Goal: Task Accomplishment & Management: Manage account settings

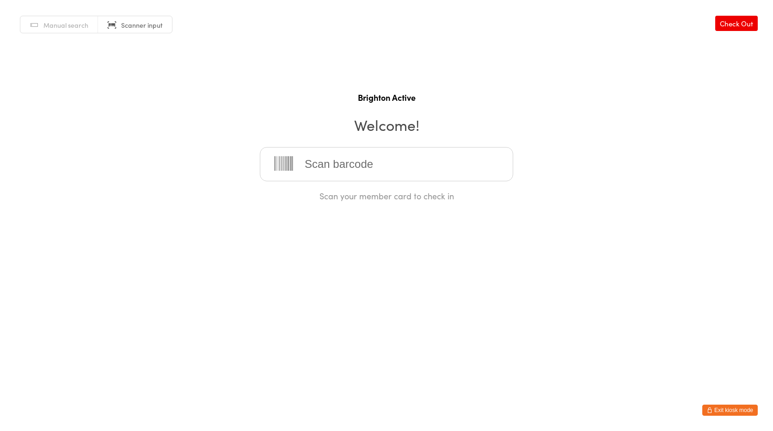
click at [738, 414] on button "Exit kiosk mode" at bounding box center [729, 410] width 55 height 11
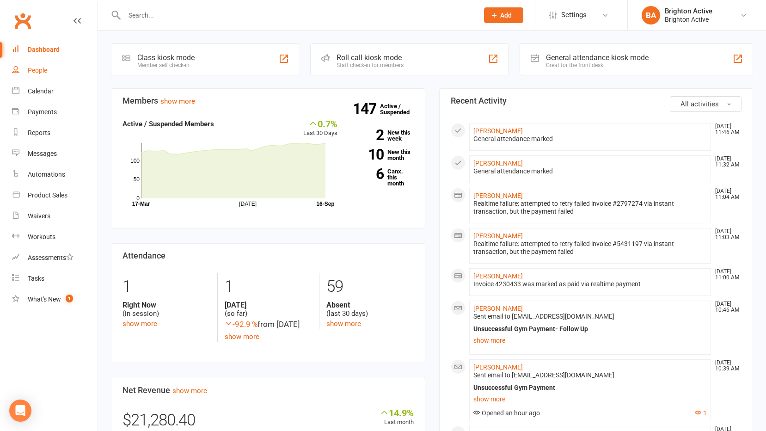
click at [71, 63] on link "People" at bounding box center [55, 70] width 86 height 21
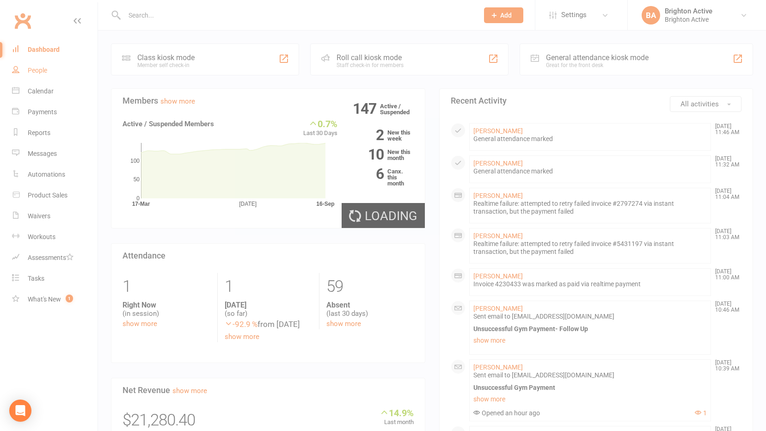
select select "true"
select select "100"
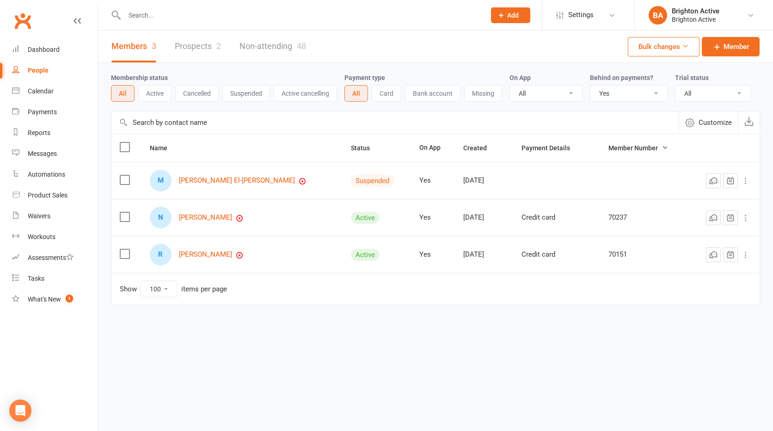
click at [610, 94] on select "All No Yes" at bounding box center [628, 94] width 77 height 16
click at [591, 86] on select "All No Yes" at bounding box center [628, 94] width 77 height 16
click at [39, 55] on link "Dashboard" at bounding box center [55, 49] width 86 height 21
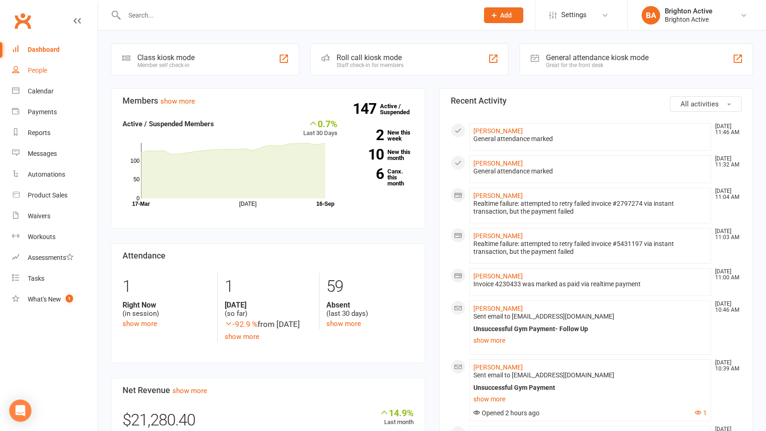
click at [61, 60] on link "People" at bounding box center [55, 70] width 86 height 21
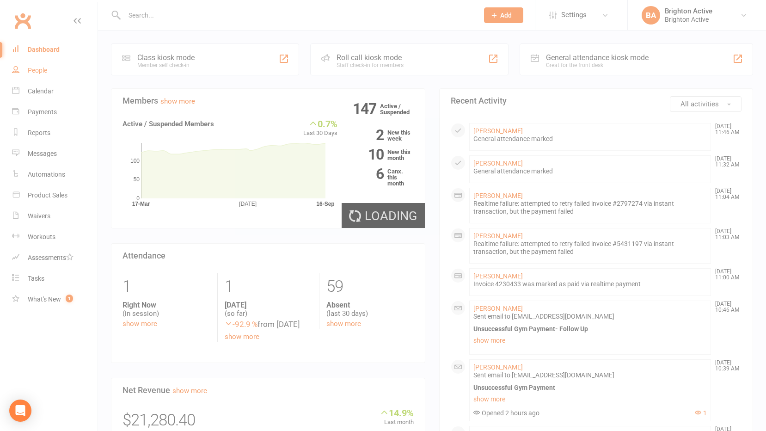
select select "true"
select select "100"
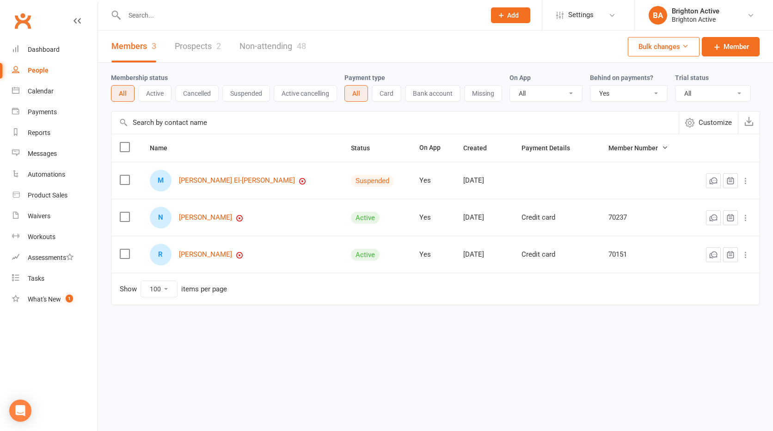
click at [619, 96] on select "All No Yes" at bounding box center [628, 94] width 77 height 16
click at [591, 86] on select "All No Yes" at bounding box center [628, 94] width 77 height 16
drag, startPoint x: 345, startPoint y: 180, endPoint x: 278, endPoint y: 308, distance: 145.0
click at [278, 308] on div "Name Status On App Created Payment Details Member Number M Manal El-Dabbagh Sus…" at bounding box center [435, 226] width 649 height 184
click at [209, 216] on link "[PERSON_NAME]" at bounding box center [205, 218] width 53 height 8
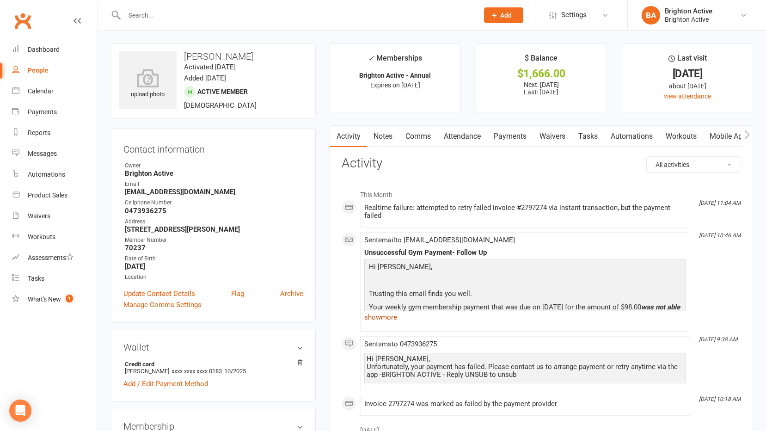
click at [391, 318] on link "show more" at bounding box center [525, 317] width 322 height 13
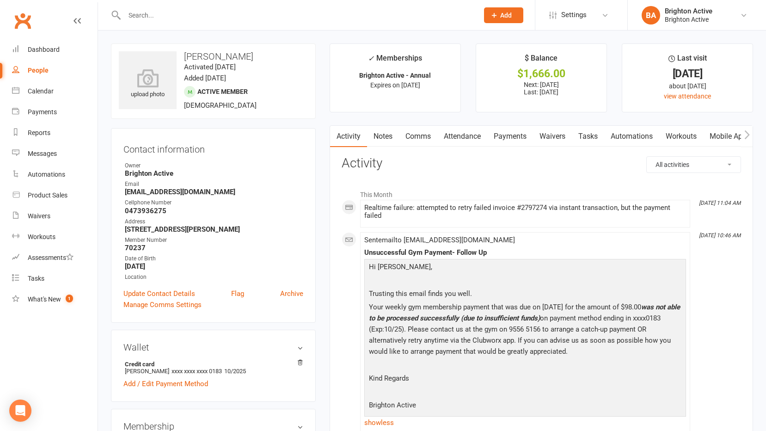
click at [503, 140] on link "Payments" at bounding box center [510, 136] width 46 height 21
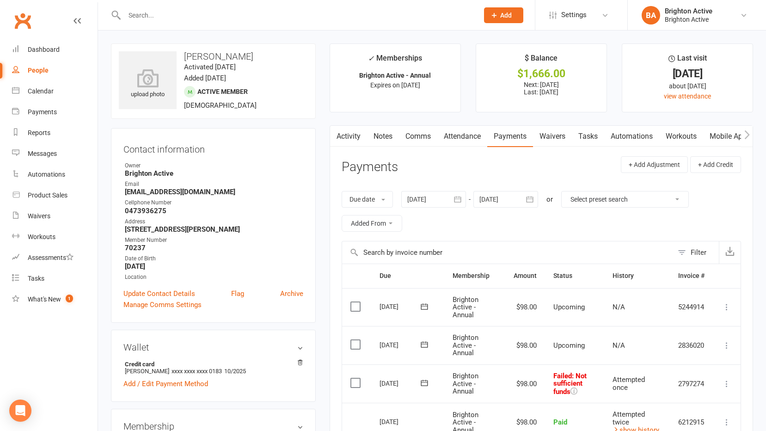
click at [351, 131] on link "Activity" at bounding box center [348, 136] width 37 height 21
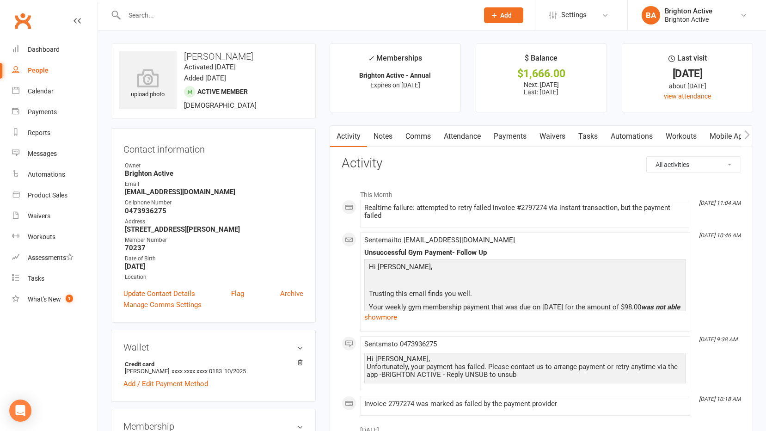
drag, startPoint x: 287, startPoint y: 394, endPoint x: 562, endPoint y: 245, distance: 313.6
click at [562, 245] on div "Sent email to niropeters2956@gmail.com Unsuccessful Gym Payment- Follow Up Hi N…" at bounding box center [525, 281] width 322 height 91
click at [382, 323] on link "show more" at bounding box center [525, 317] width 322 height 13
click at [30, 68] on div "People" at bounding box center [38, 70] width 21 height 7
select select "true"
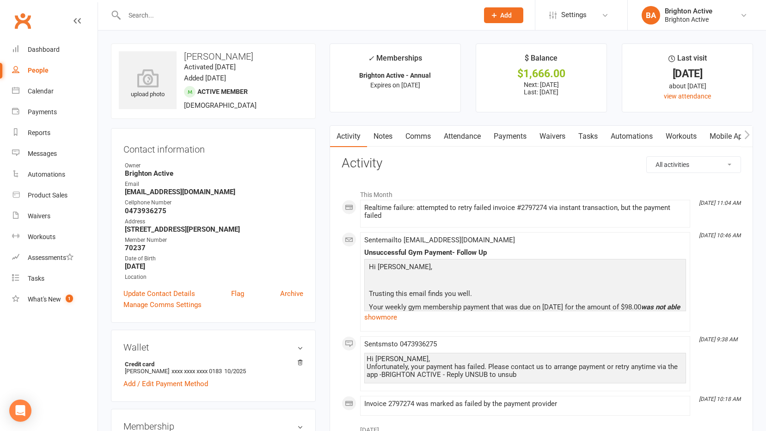
select select "100"
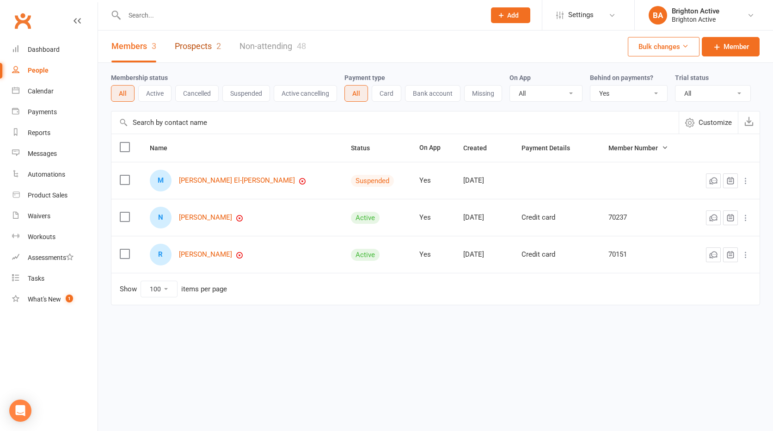
click at [197, 43] on link "Prospects 2" at bounding box center [198, 47] width 46 height 32
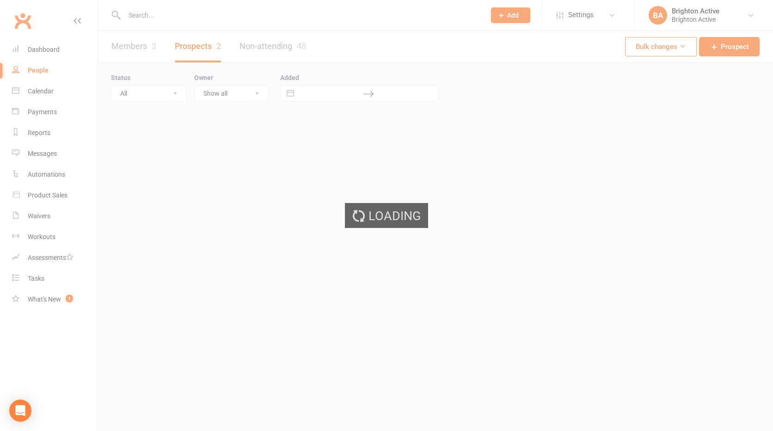
select select "100"
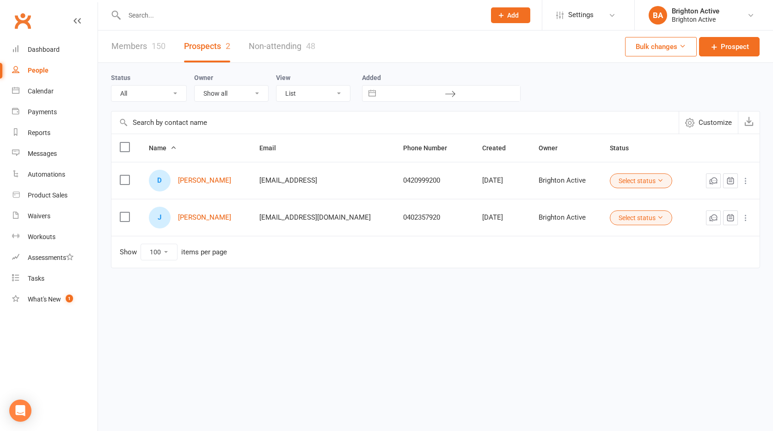
click at [257, 44] on link "Non-attending 48" at bounding box center [282, 47] width 67 height 32
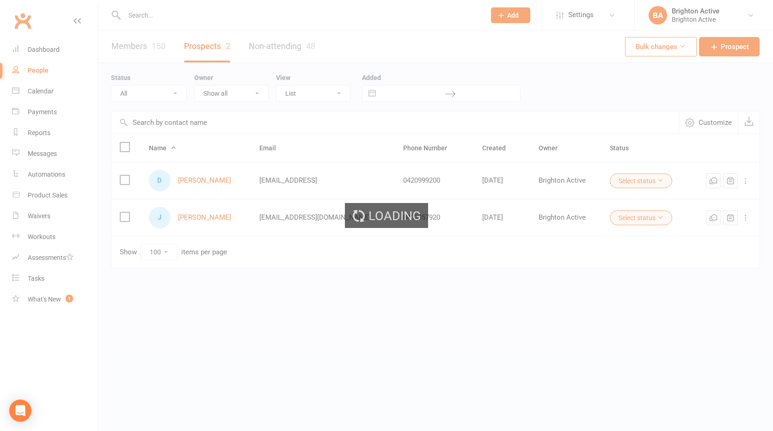
select select "100"
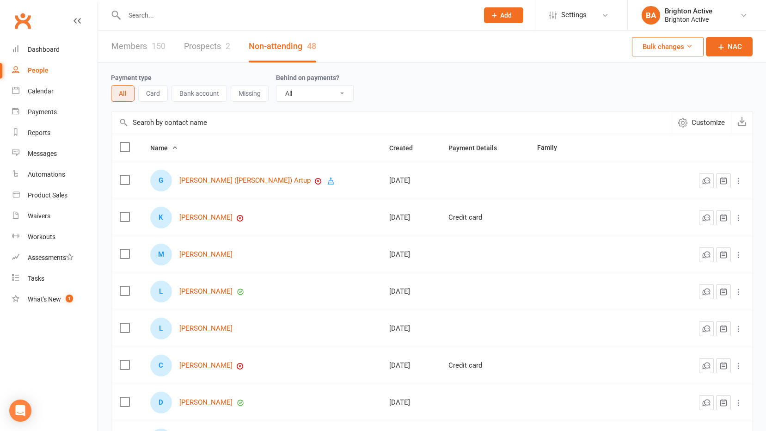
click at [46, 68] on div "People" at bounding box center [38, 70] width 21 height 7
click at [39, 54] on link "Dashboard" at bounding box center [55, 49] width 86 height 21
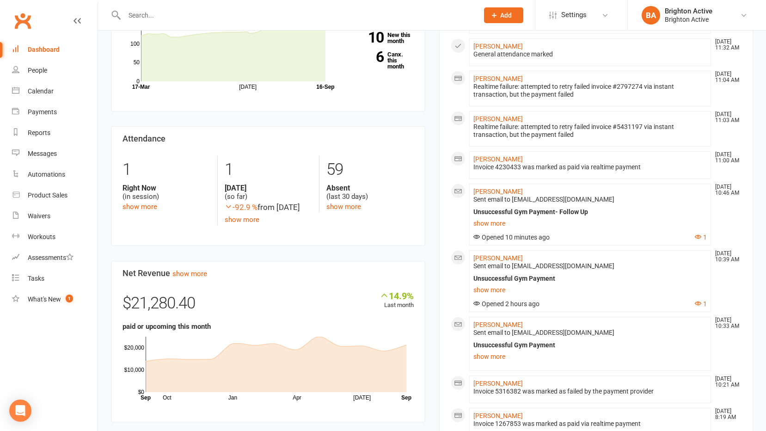
scroll to position [139, 0]
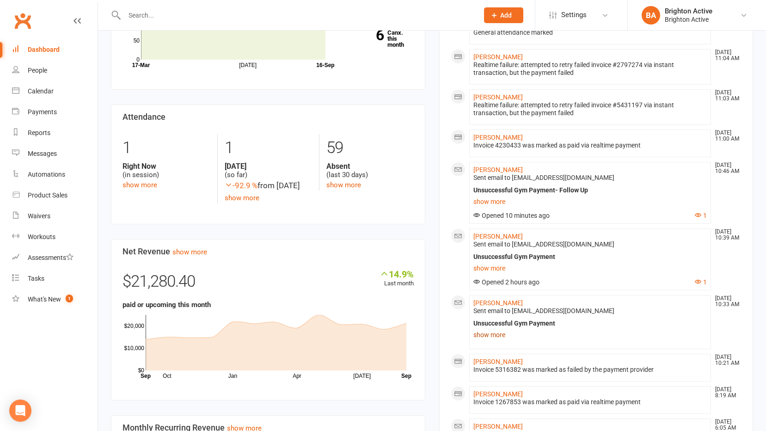
click at [510, 340] on link "show more" at bounding box center [590, 334] width 234 height 13
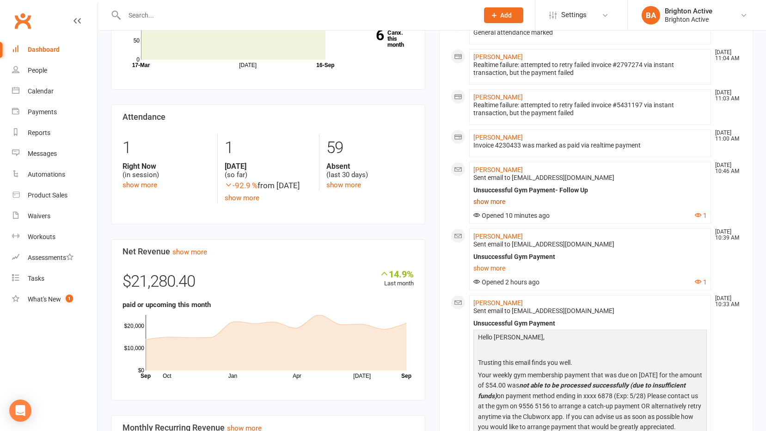
click at [498, 206] on link "show more" at bounding box center [590, 201] width 234 height 13
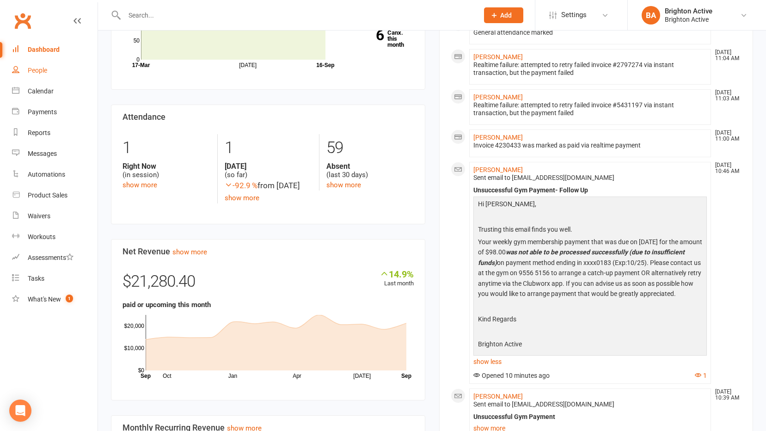
click at [47, 71] on div "People" at bounding box center [37, 70] width 19 height 7
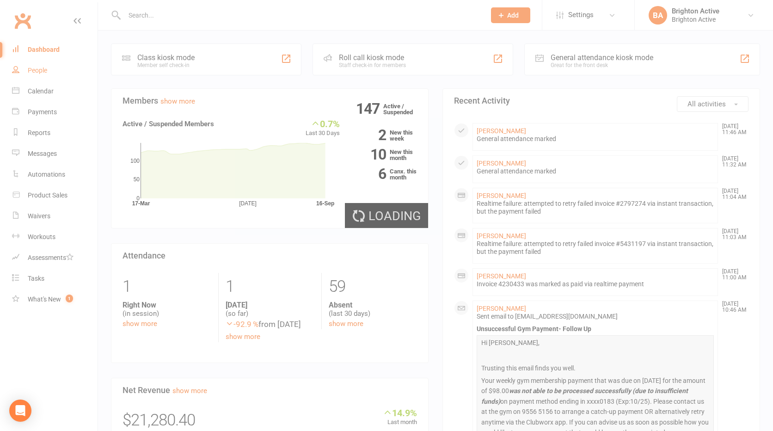
select select "100"
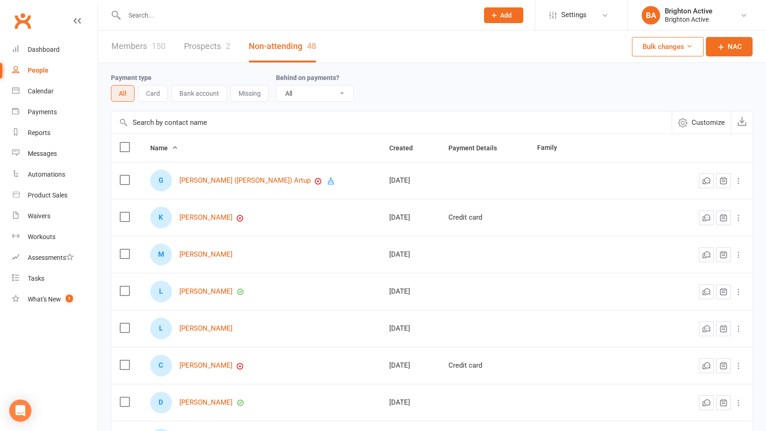
click at [296, 95] on select "All No Yes" at bounding box center [314, 94] width 77 height 16
select select "true"
click at [276, 86] on select "All No Yes" at bounding box center [314, 94] width 77 height 16
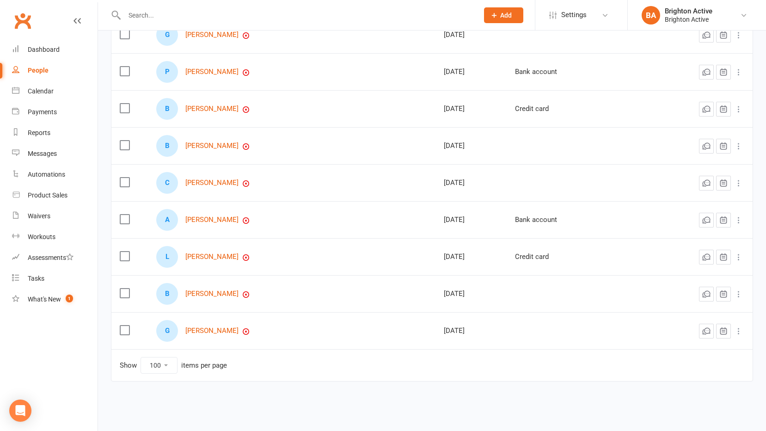
scroll to position [26, 0]
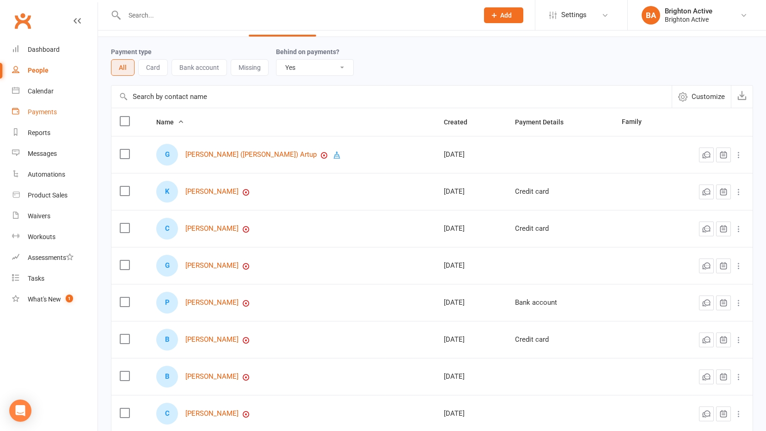
click at [44, 114] on div "Payments" at bounding box center [42, 111] width 29 height 7
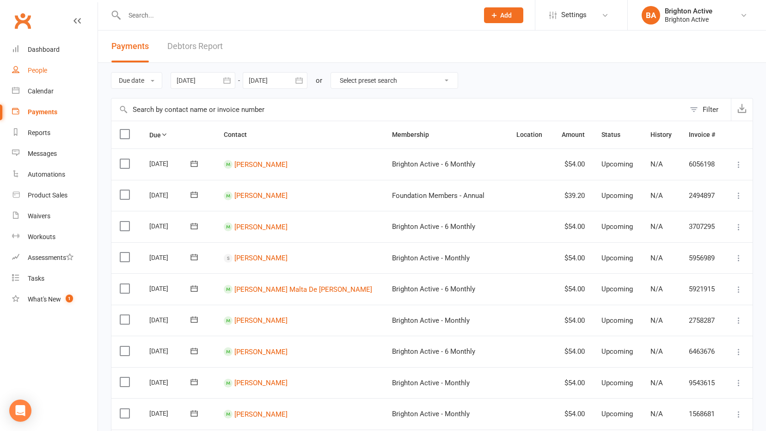
click at [41, 70] on div "People" at bounding box center [37, 70] width 19 height 7
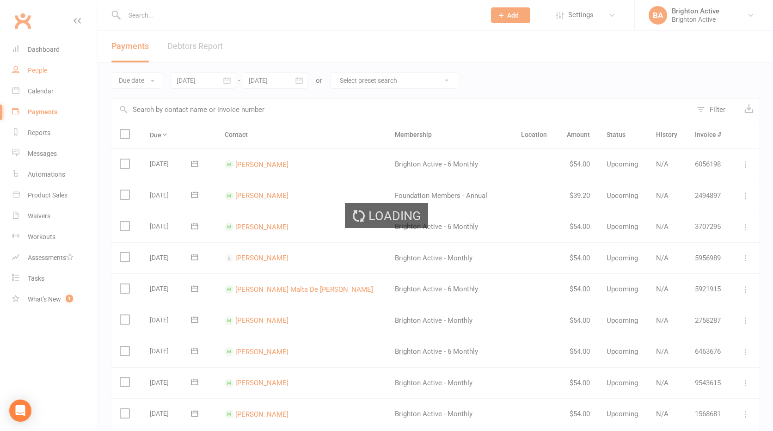
select select "true"
select select "100"
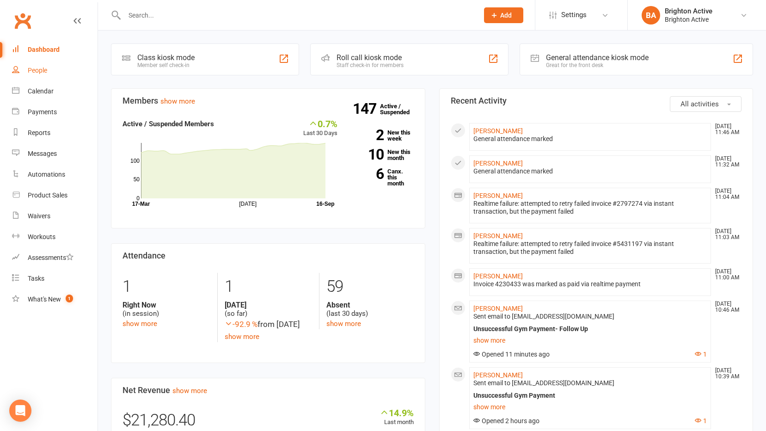
click at [52, 77] on link "People" at bounding box center [55, 70] width 86 height 21
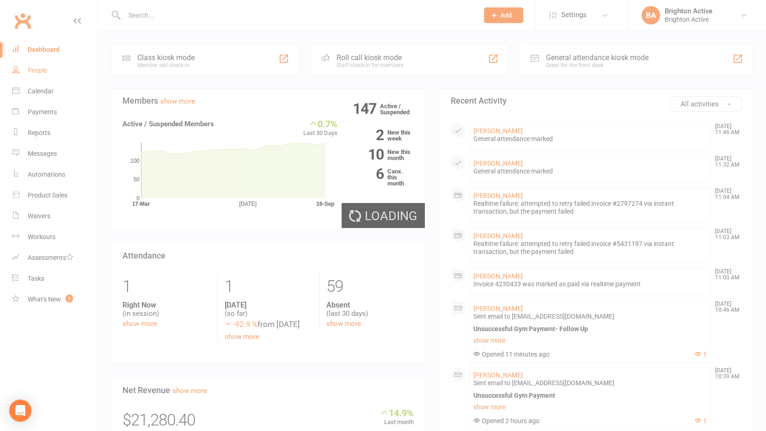
select select "true"
select select "100"
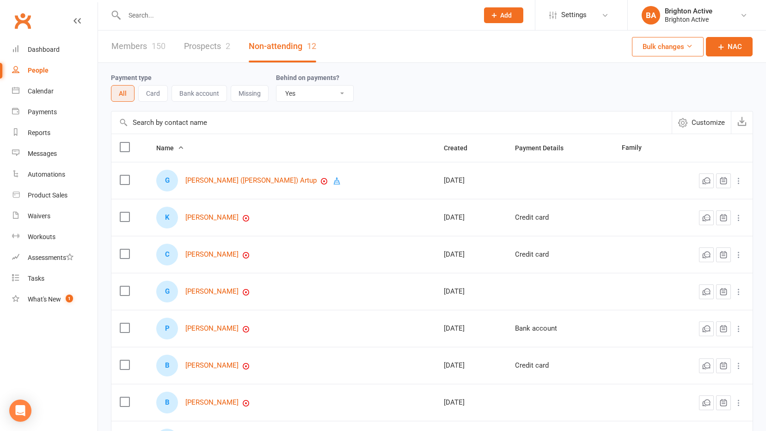
click at [313, 89] on select "All No Yes" at bounding box center [314, 94] width 77 height 16
click at [276, 86] on select "All No Yes" at bounding box center [314, 94] width 77 height 16
click at [161, 98] on button "Card" at bounding box center [153, 93] width 30 height 17
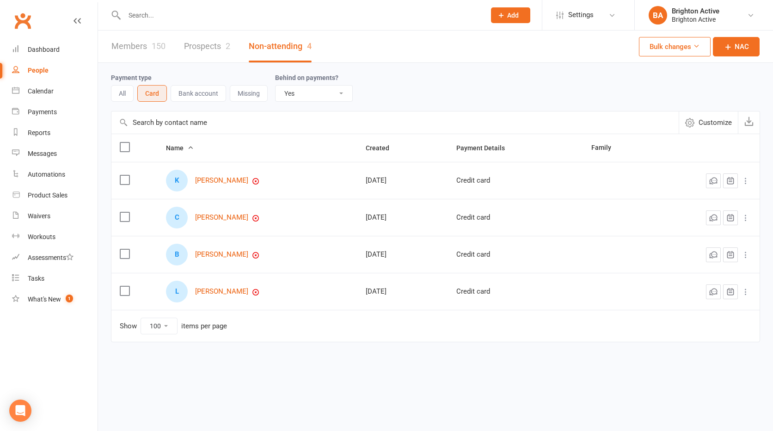
click at [191, 96] on button "Bank account" at bounding box center [198, 93] width 55 height 17
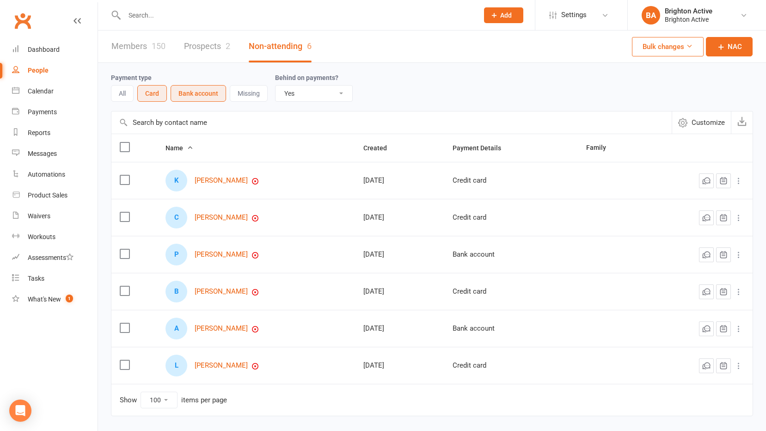
click at [247, 91] on button "Missing" at bounding box center [249, 93] width 38 height 17
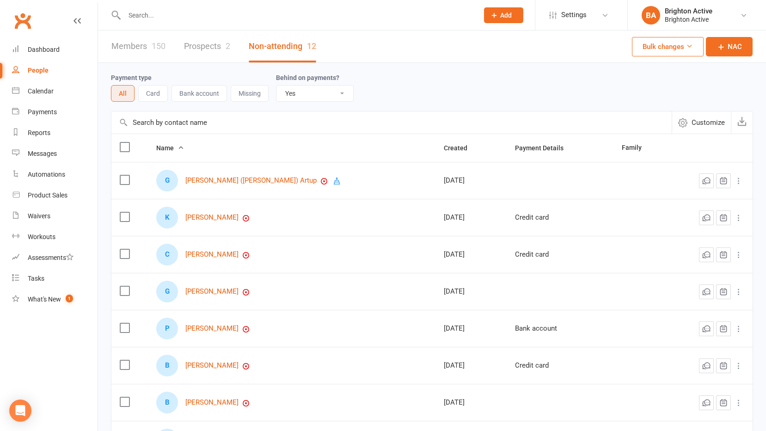
click at [204, 104] on div "Payment type All Card Bank account Missing Behind on payments? All No Yes" at bounding box center [432, 87] width 642 height 48
click at [216, 93] on button "Bank account" at bounding box center [199, 93] width 55 height 17
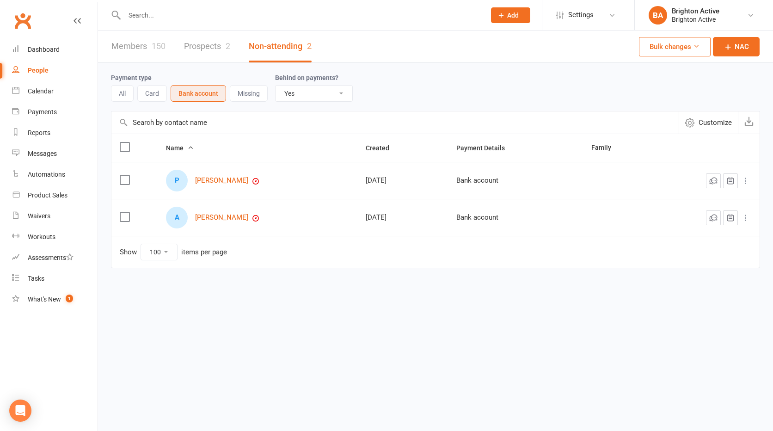
click at [178, 152] on div "Customize Behind on payments Behind on payments Name Created Payment Details Fa…" at bounding box center [435, 196] width 649 height 170
click at [228, 181] on link "[PERSON_NAME]" at bounding box center [221, 181] width 53 height 8
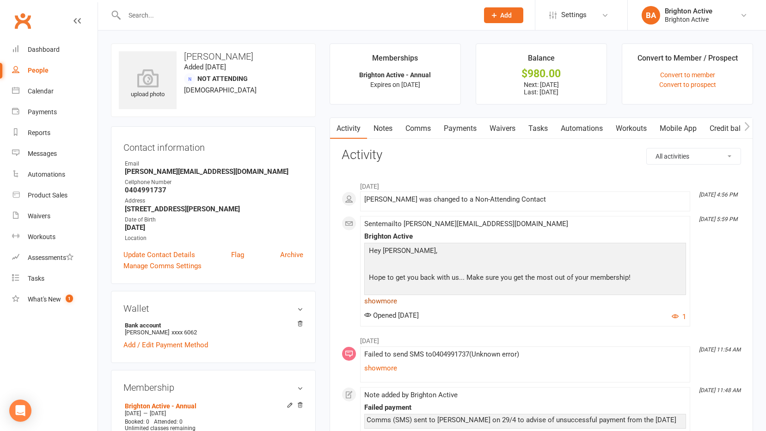
click at [381, 303] on link "show more" at bounding box center [525, 301] width 322 height 13
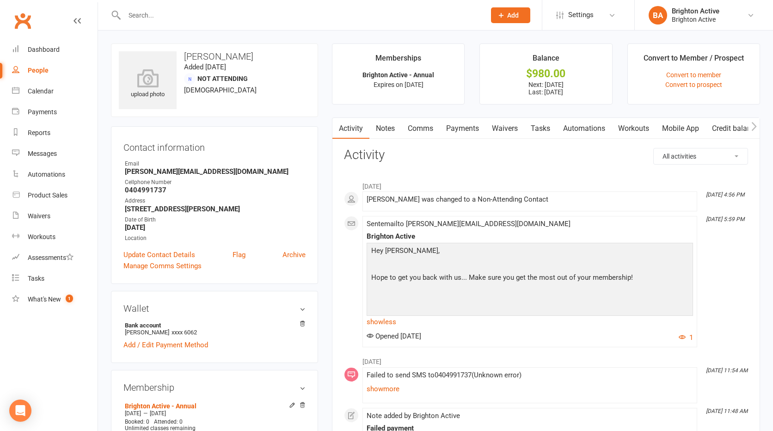
select select "true"
select select "100"
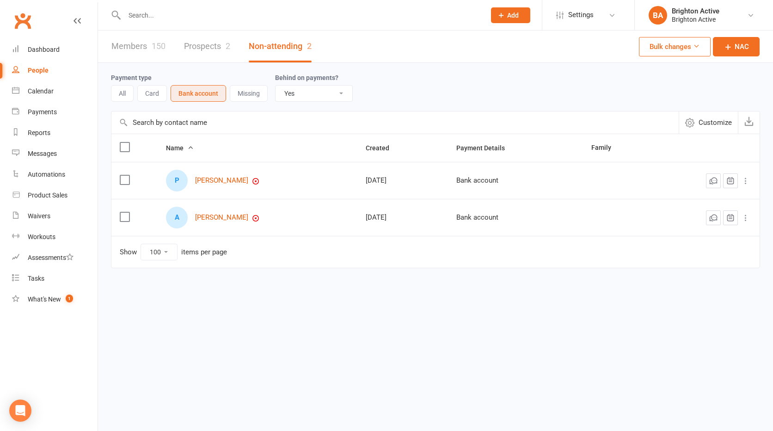
click at [142, 92] on button "Card" at bounding box center [152, 93] width 30 height 17
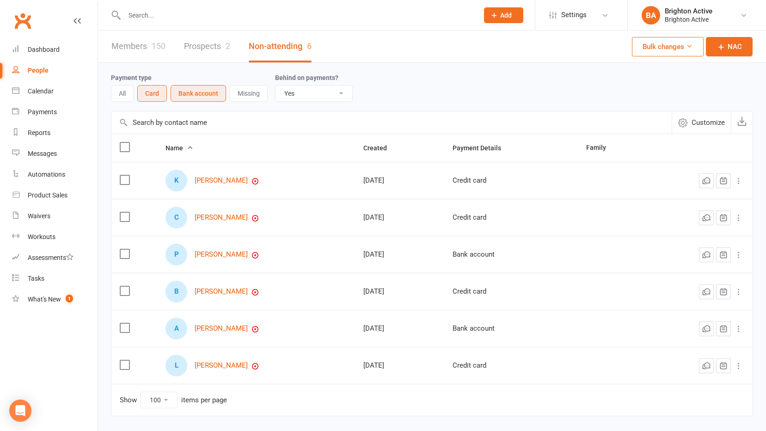
click at [138, 43] on link "Members 150" at bounding box center [138, 47] width 54 height 32
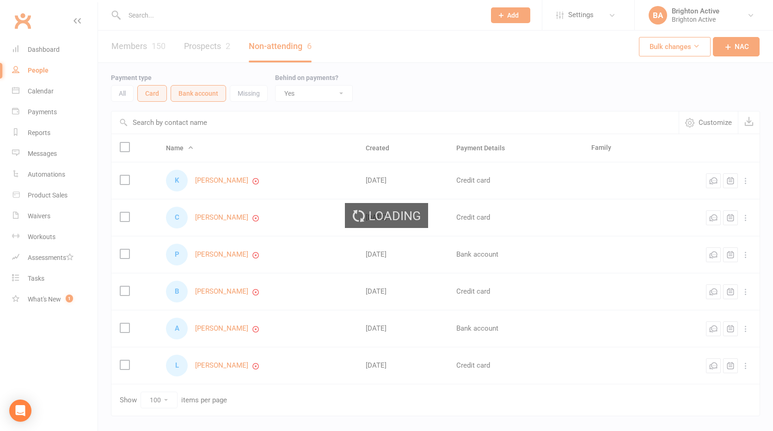
select select "true"
select select "100"
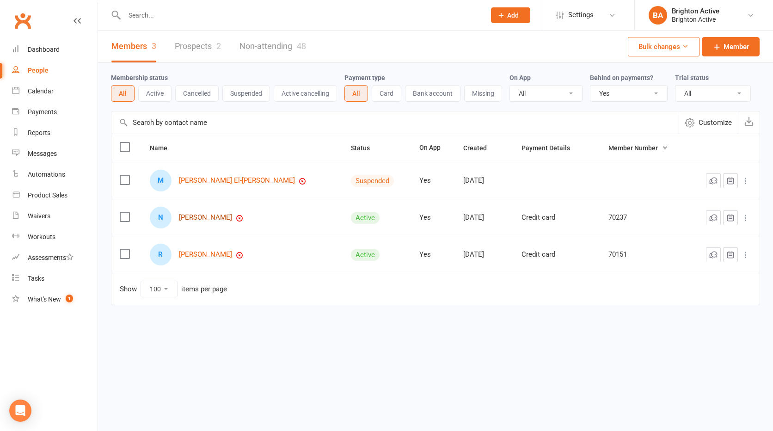
click at [220, 220] on link "[PERSON_NAME]" at bounding box center [205, 218] width 53 height 8
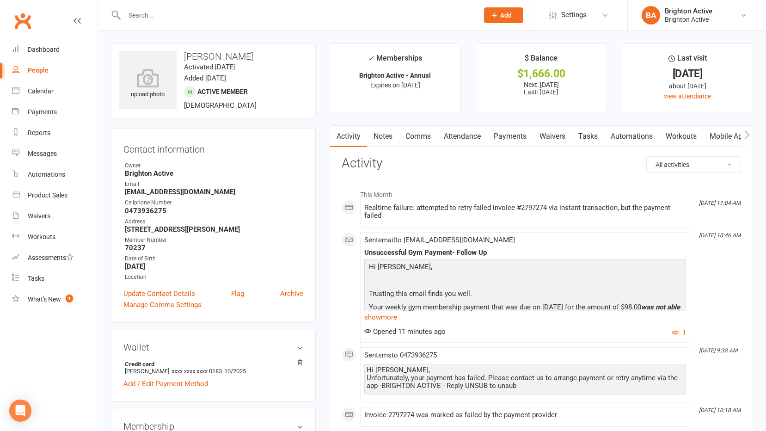
click at [512, 132] on link "Payments" at bounding box center [510, 136] width 46 height 21
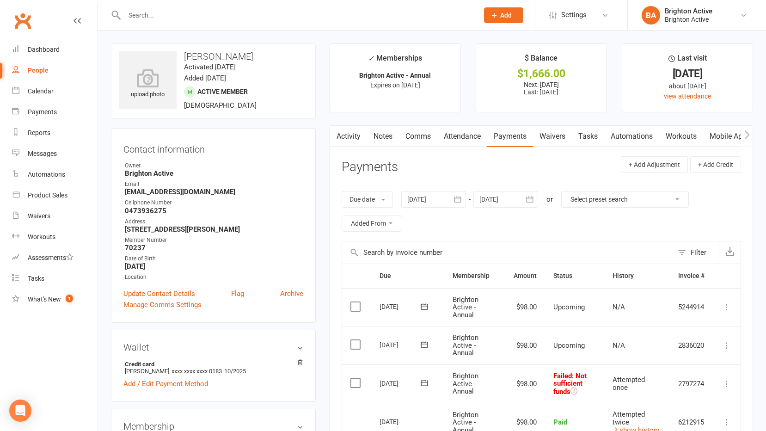
scroll to position [139, 0]
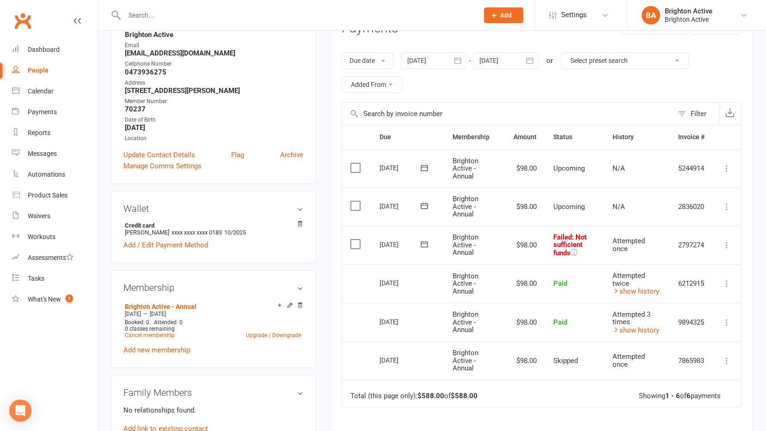
click at [730, 249] on icon at bounding box center [726, 244] width 9 height 9
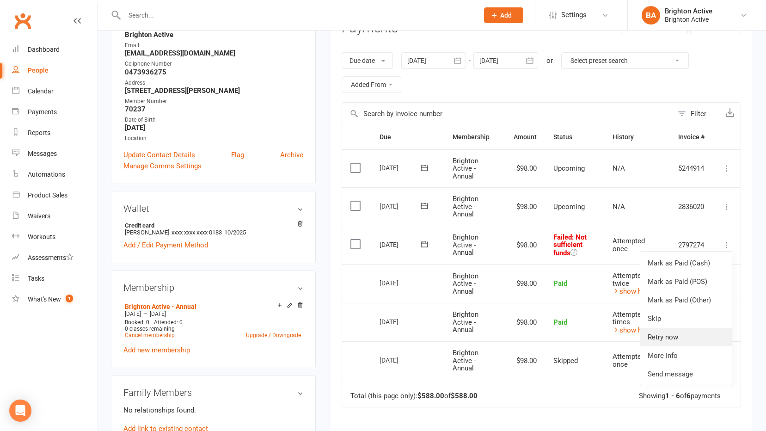
click at [672, 336] on link "Retry now" at bounding box center [686, 337] width 92 height 18
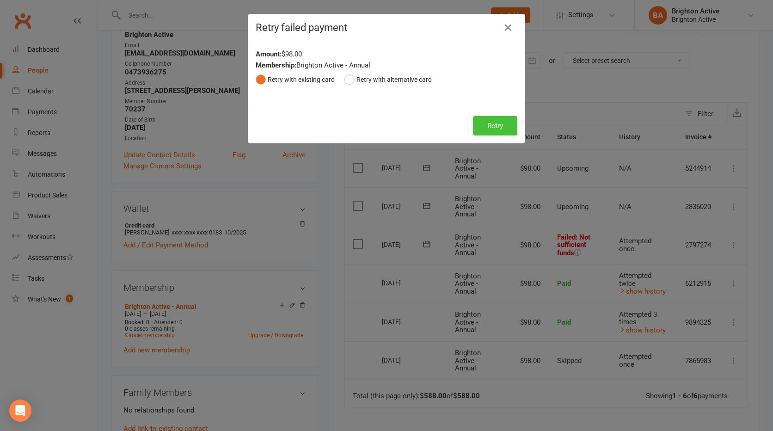
click at [481, 122] on button "Retry" at bounding box center [495, 125] width 44 height 19
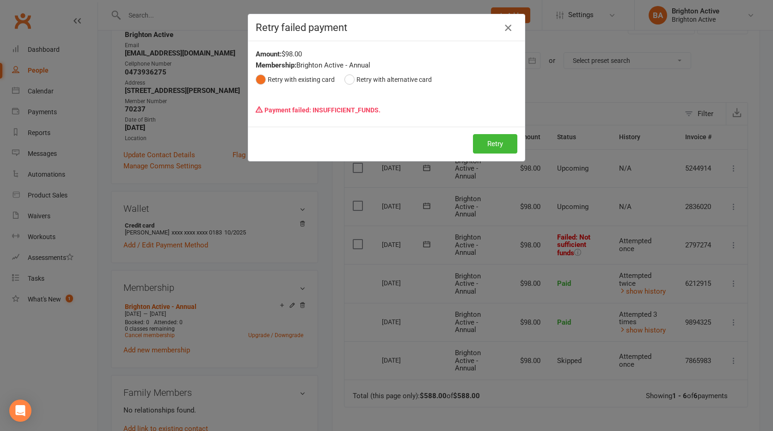
click at [503, 29] on icon "button" at bounding box center [508, 27] width 11 height 11
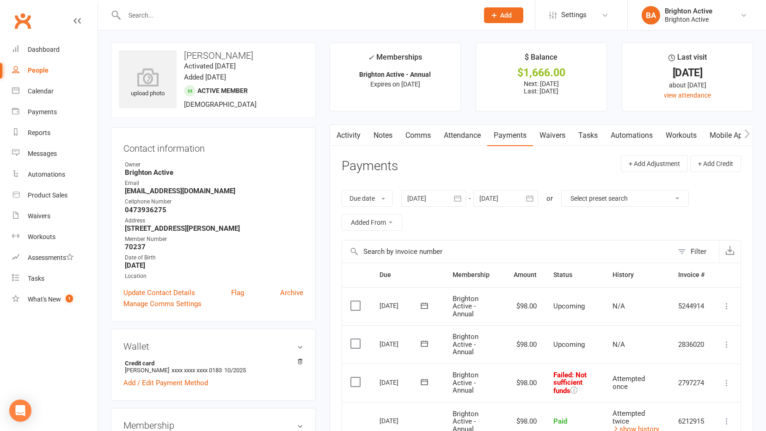
scroll to position [0, 0]
click at [47, 47] on div "Dashboard" at bounding box center [44, 49] width 32 height 7
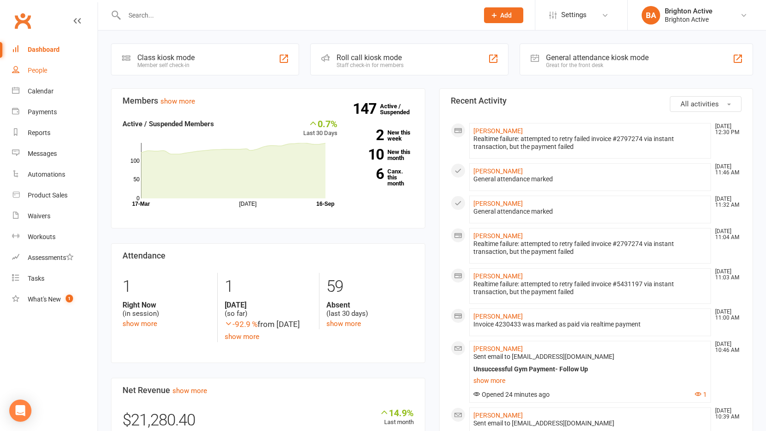
click at [54, 62] on link "People" at bounding box center [55, 70] width 86 height 21
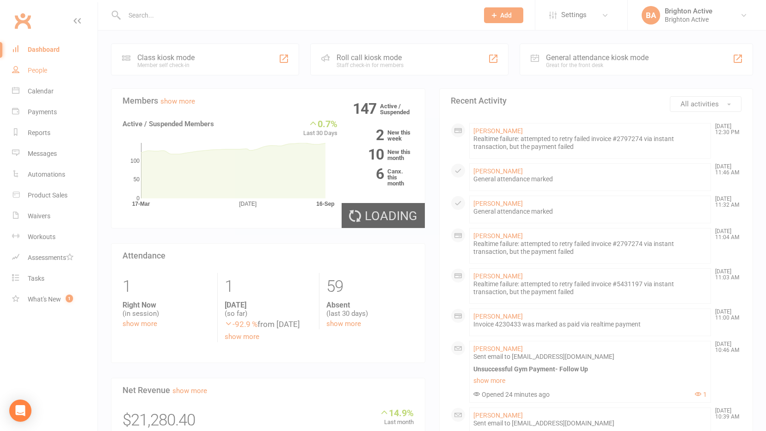
select select "true"
select select "100"
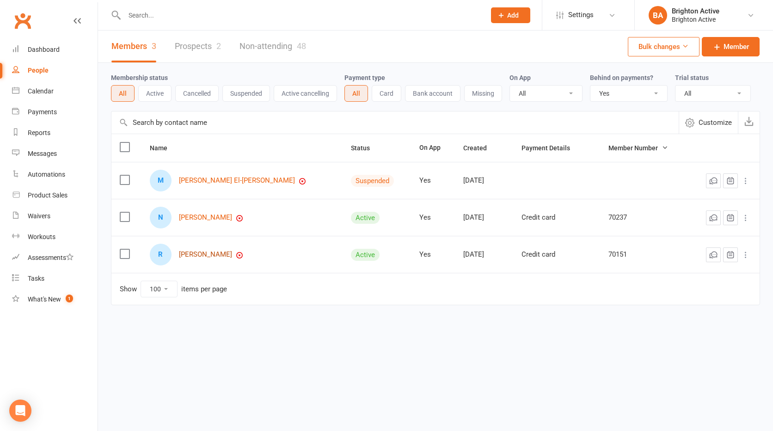
click at [219, 257] on link "[PERSON_NAME]" at bounding box center [205, 255] width 53 height 8
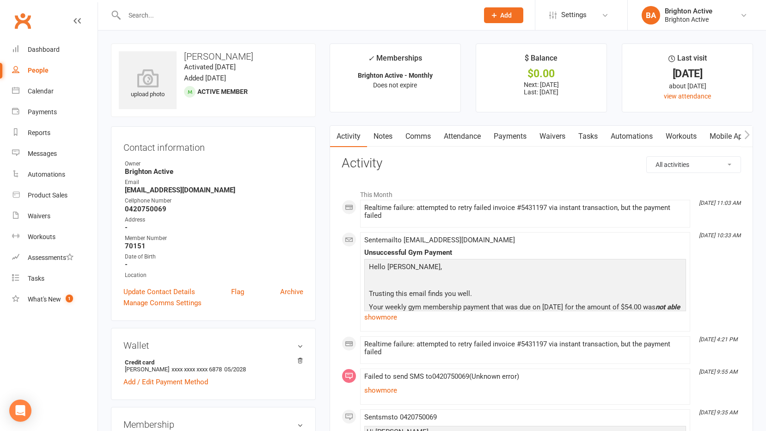
click at [509, 139] on link "Payments" at bounding box center [510, 136] width 46 height 21
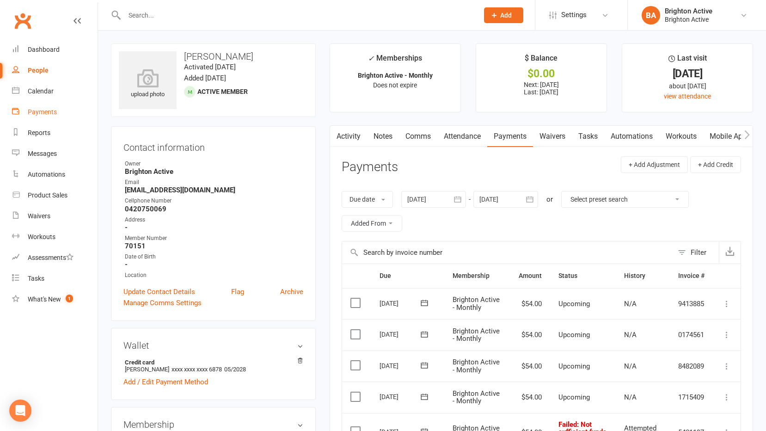
click at [44, 108] on link "Payments" at bounding box center [55, 112] width 86 height 21
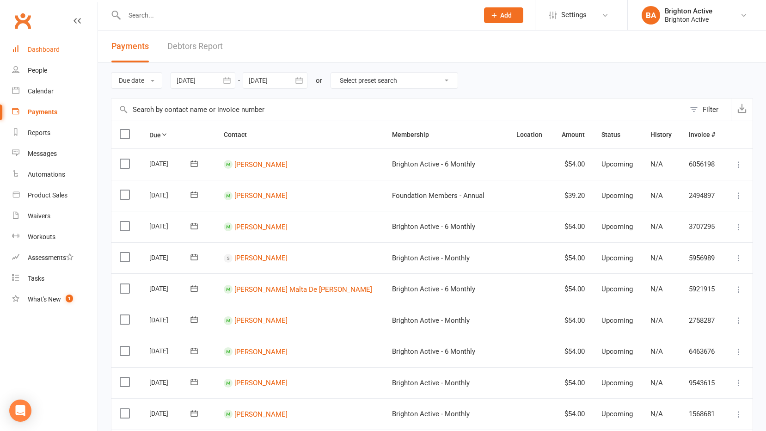
click at [51, 43] on link "Dashboard" at bounding box center [55, 49] width 86 height 21
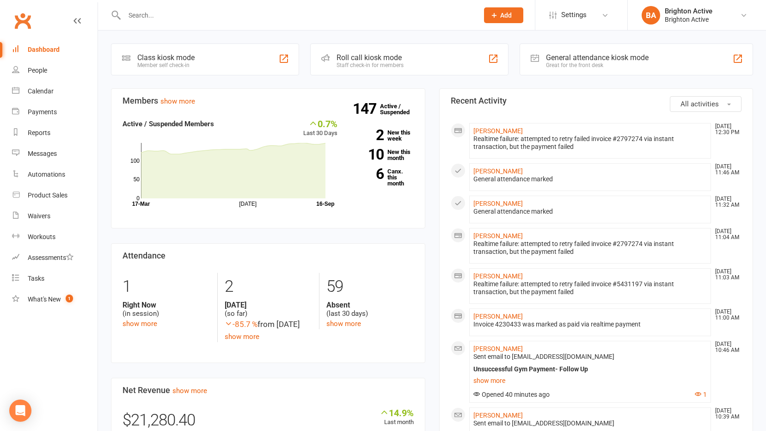
click at [12, 39] on link "Dashboard" at bounding box center [55, 49] width 86 height 21
click at [38, 64] on link "People" at bounding box center [55, 70] width 86 height 21
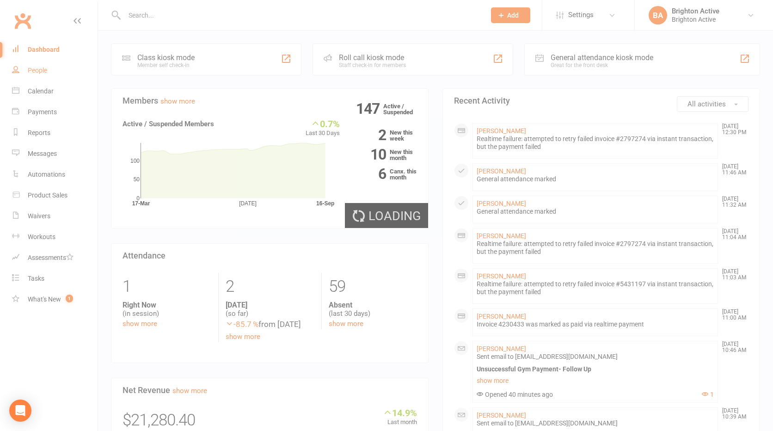
select select "true"
select select "100"
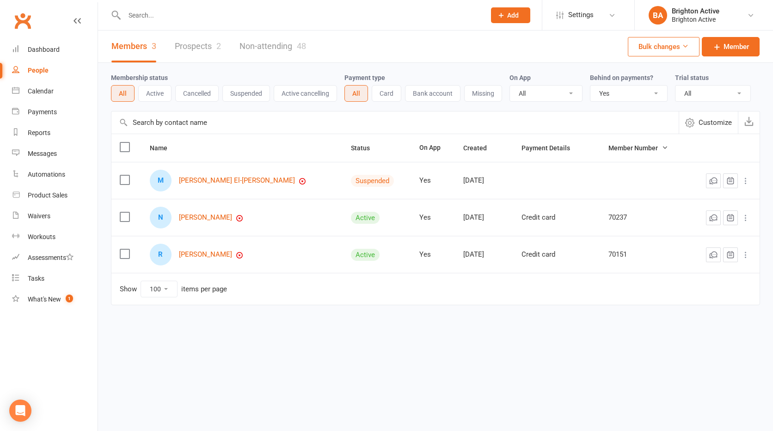
drag, startPoint x: 612, startPoint y: 88, endPoint x: 614, endPoint y: 146, distance: 58.3
click at [612, 88] on select "All No Yes" at bounding box center [628, 94] width 77 height 16
click at [591, 86] on select "All No Yes" at bounding box center [628, 94] width 77 height 16
click at [253, 47] on link "Non-attending 48" at bounding box center [272, 47] width 67 height 32
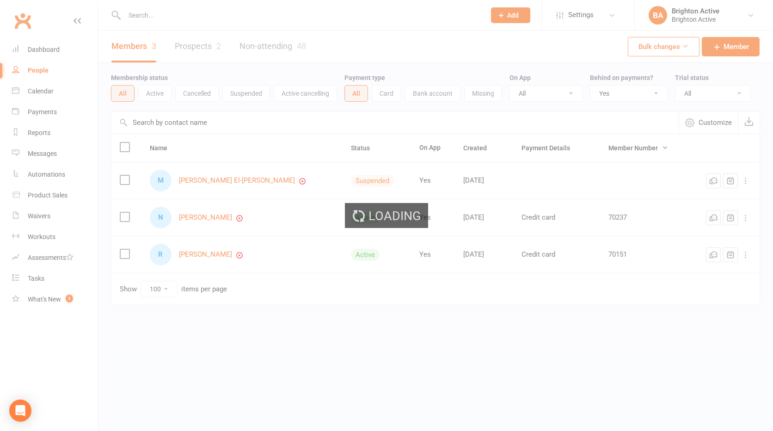
select select "true"
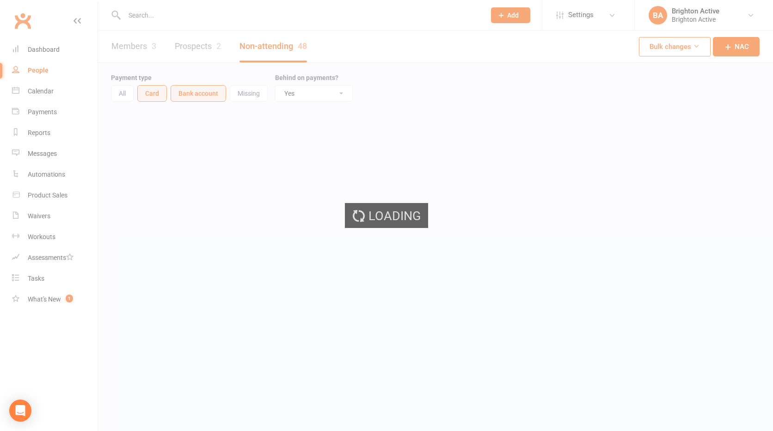
select select "100"
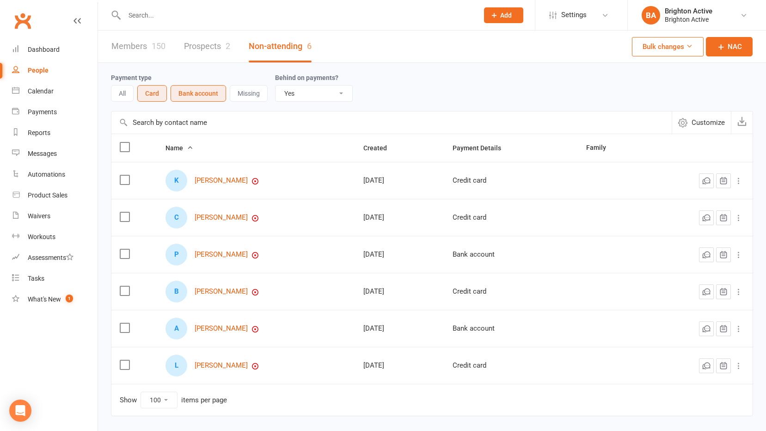
click at [139, 49] on link "Members 150" at bounding box center [138, 47] width 54 height 32
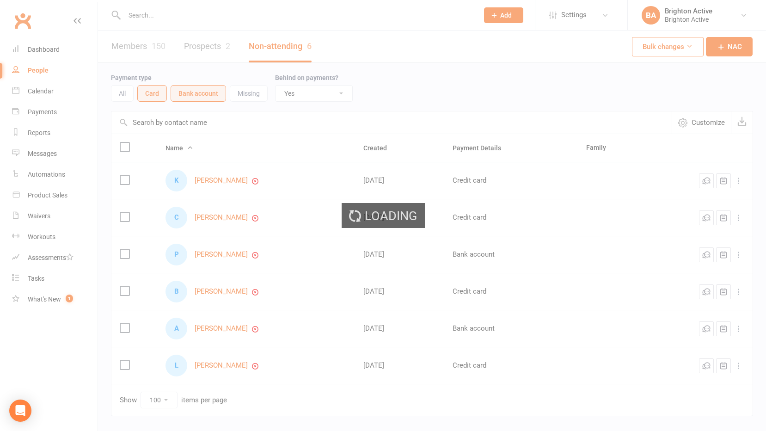
select select "true"
select select "100"
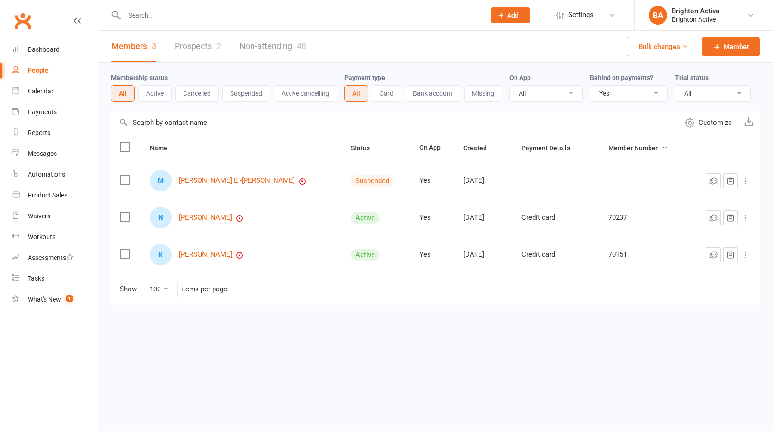
select select "true"
select select "100"
click at [46, 44] on link "Dashboard" at bounding box center [55, 49] width 86 height 21
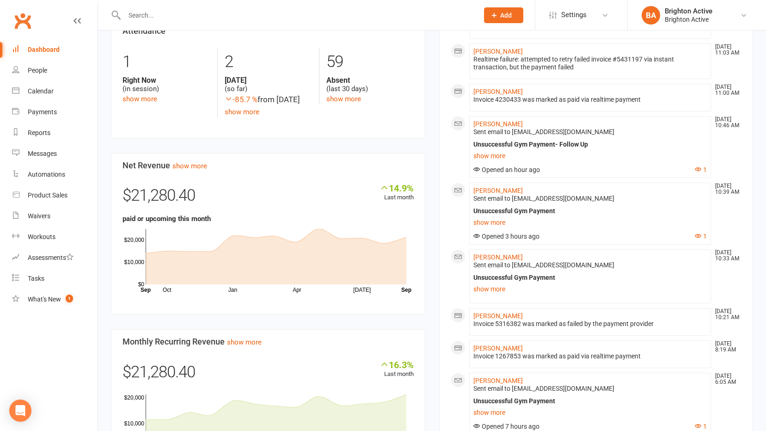
scroll to position [231, 0]
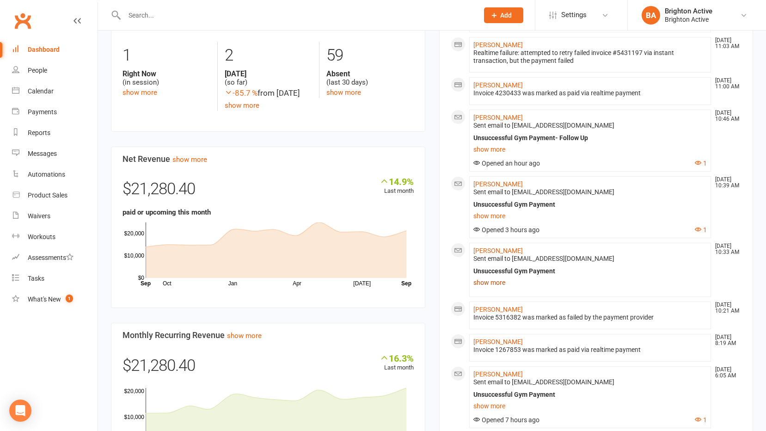
click at [498, 282] on link "show more" at bounding box center [590, 282] width 234 height 13
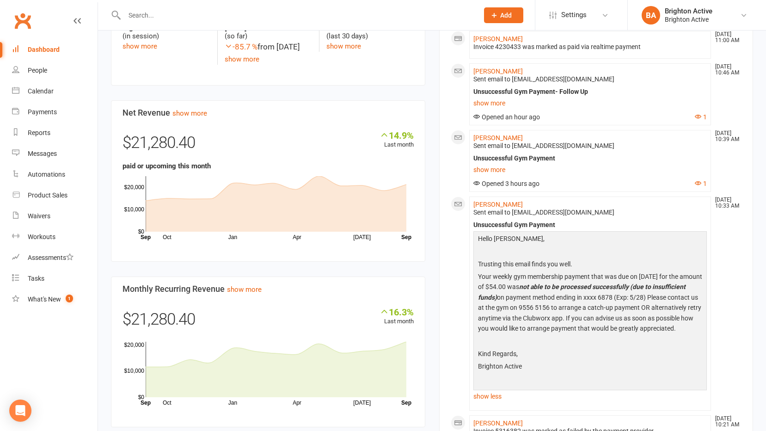
scroll to position [324, 0]
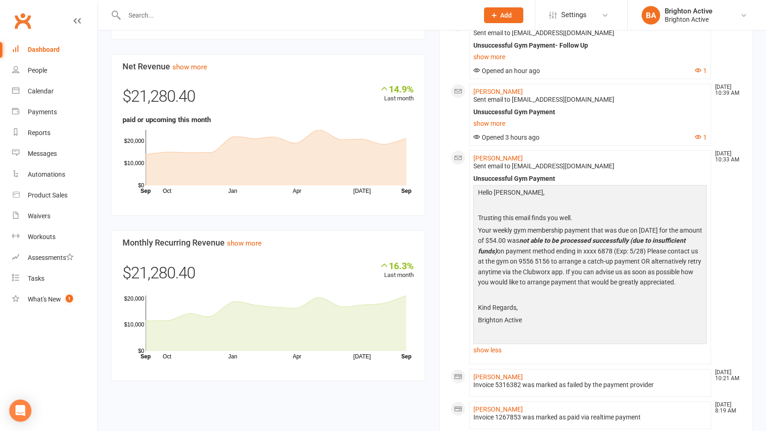
click at [496, 356] on link "show less" at bounding box center [590, 350] width 234 height 13
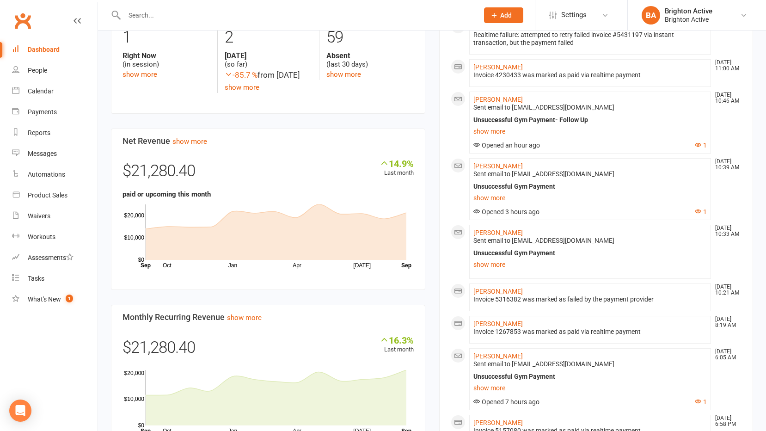
scroll to position [231, 0]
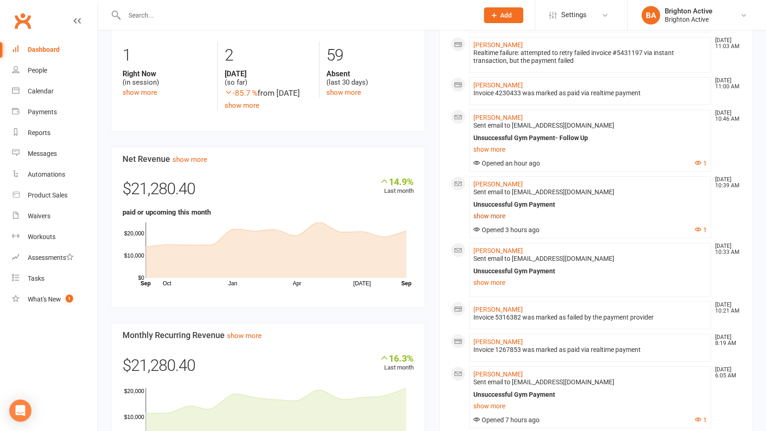
click at [496, 216] on link "show more" at bounding box center [590, 215] width 234 height 13
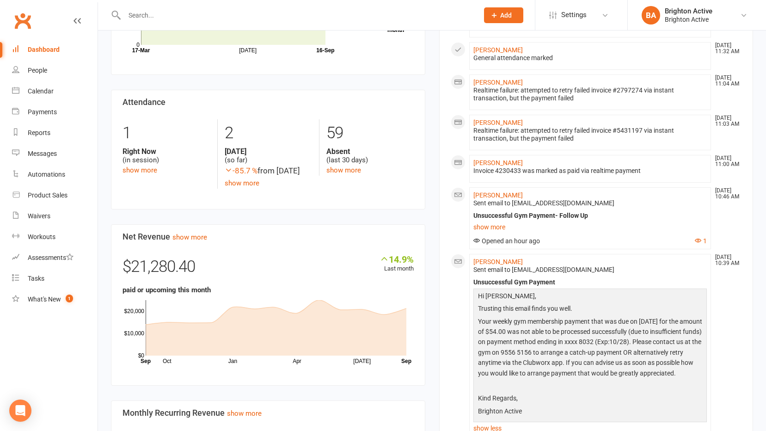
scroll to position [139, 0]
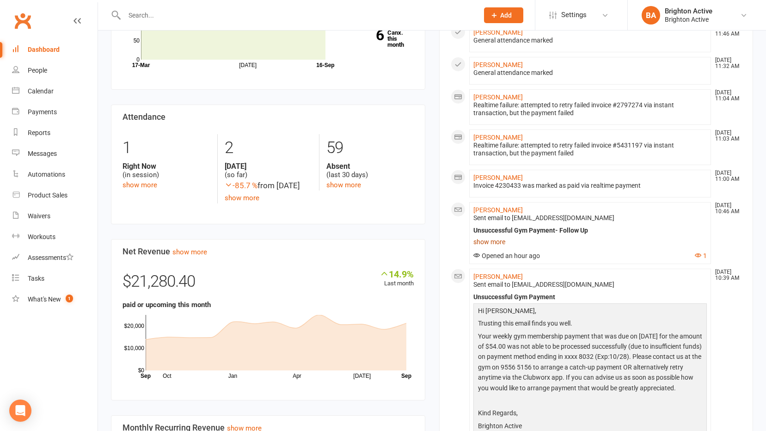
click at [506, 239] on link "show more" at bounding box center [590, 241] width 234 height 13
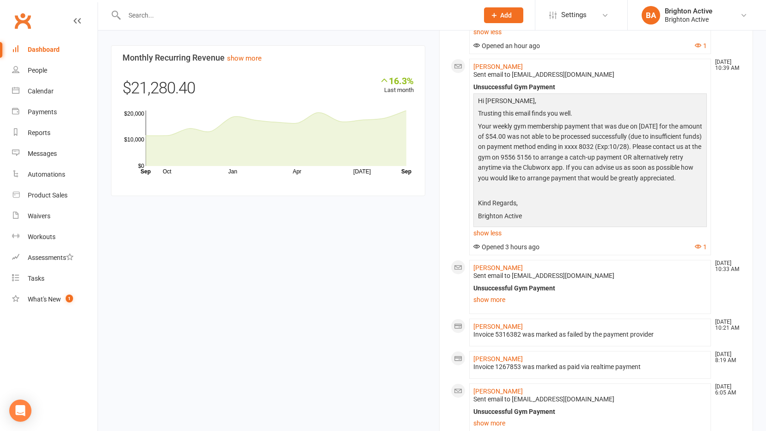
scroll to position [555, 0]
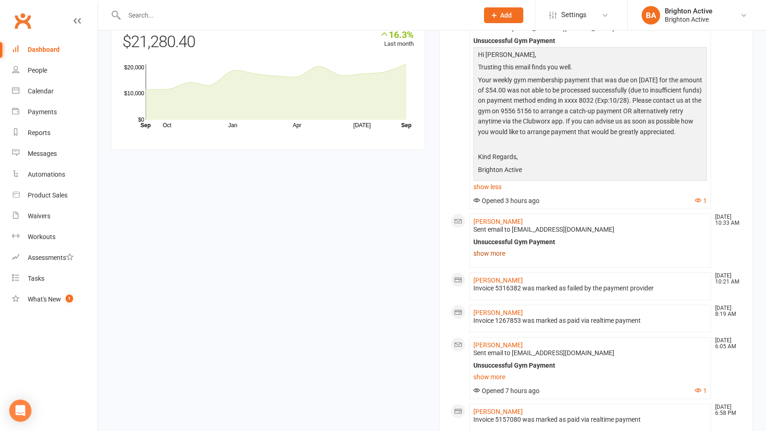
click at [499, 260] on link "show more" at bounding box center [590, 253] width 234 height 13
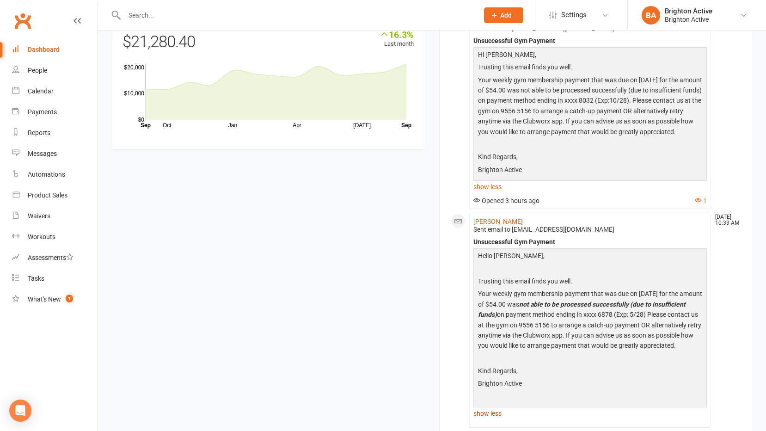
click at [499, 263] on p "Hello [PERSON_NAME]," at bounding box center [590, 257] width 229 height 12
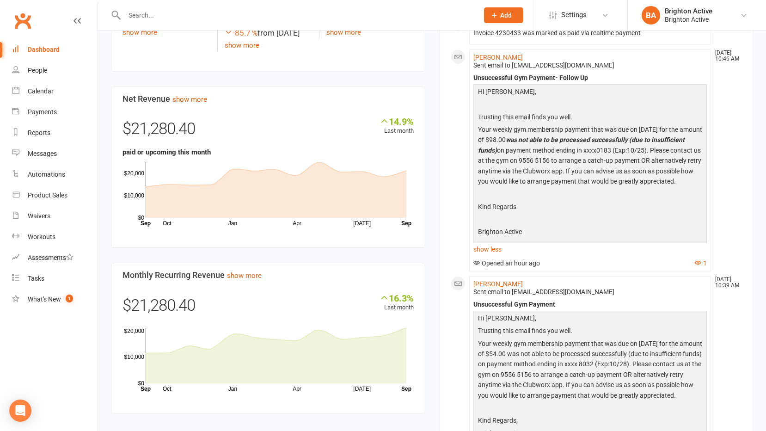
scroll to position [231, 0]
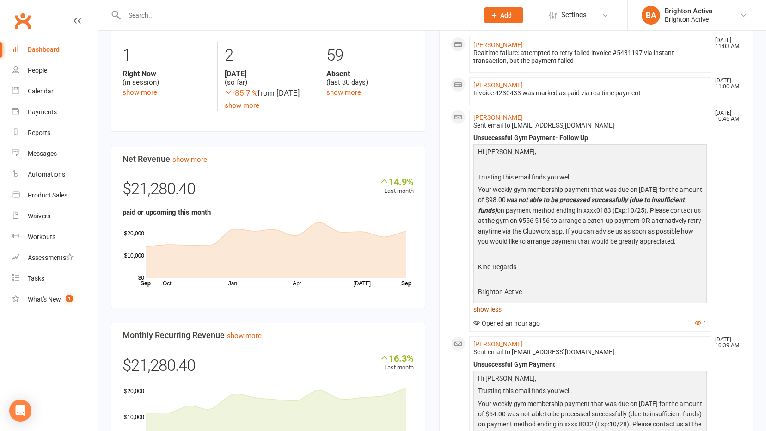
click at [493, 316] on link "show less" at bounding box center [590, 309] width 234 height 13
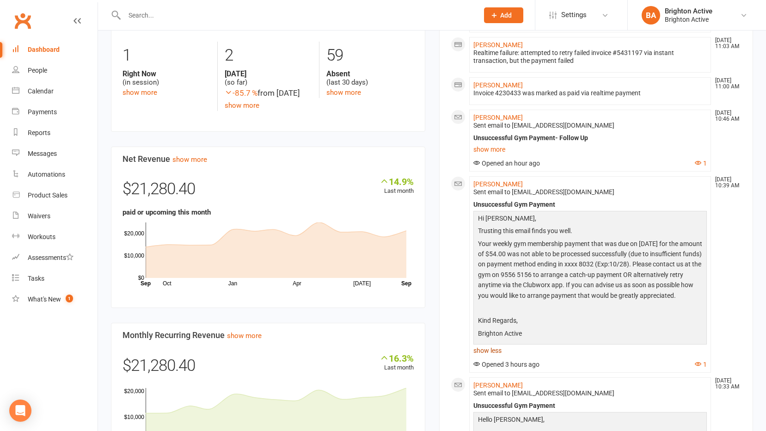
click at [494, 356] on link "show less" at bounding box center [590, 350] width 234 height 13
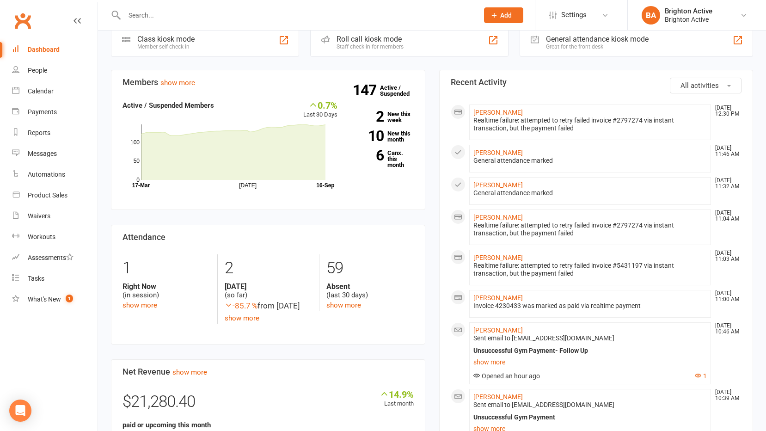
scroll to position [46, 0]
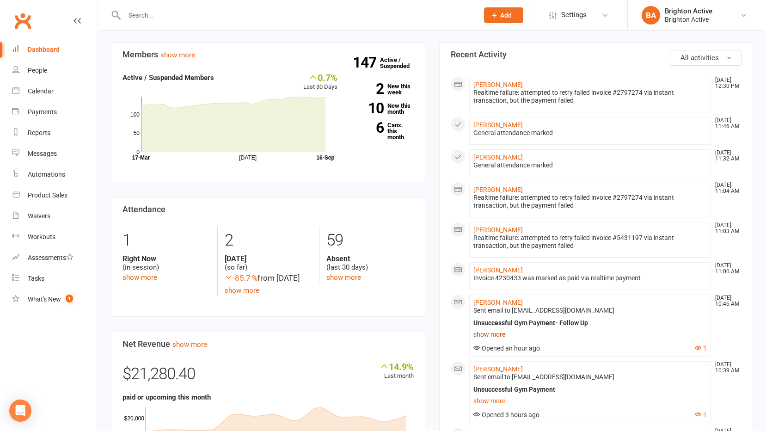
click at [503, 335] on link "show more" at bounding box center [590, 334] width 234 height 13
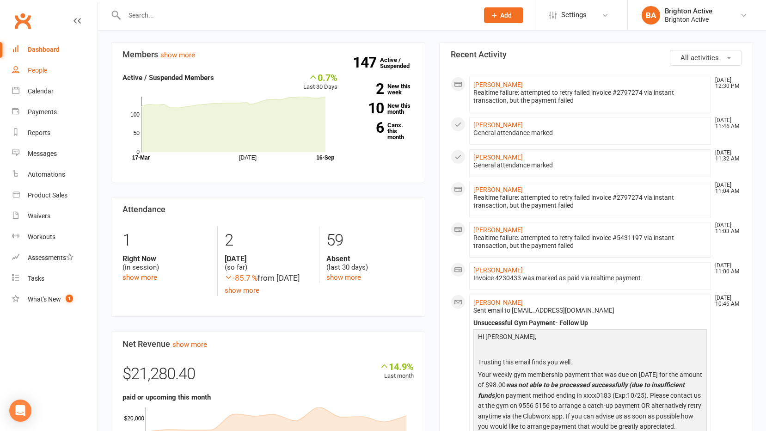
click at [44, 65] on link "People" at bounding box center [55, 70] width 86 height 21
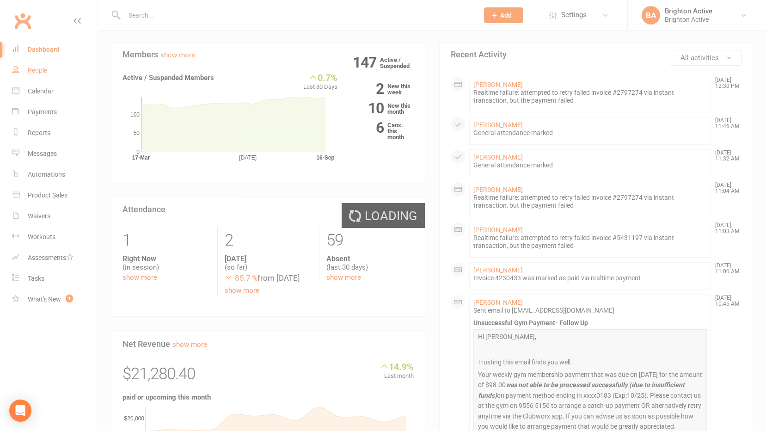
select select "true"
select select "100"
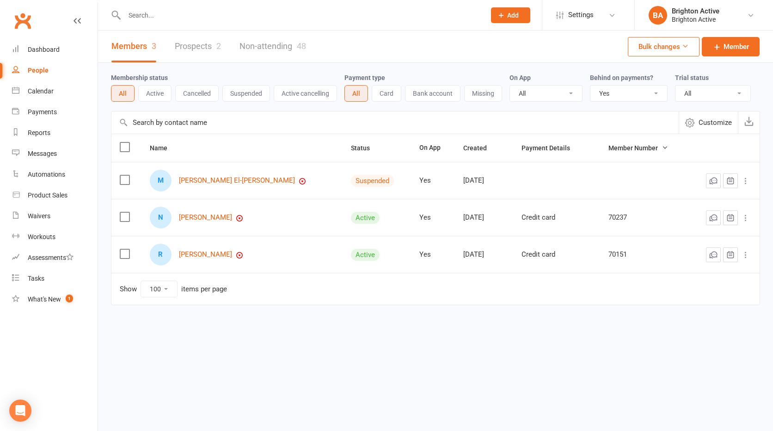
click at [644, 99] on select "All No Yes" at bounding box center [628, 94] width 77 height 16
click at [591, 86] on select "All No Yes" at bounding box center [628, 94] width 77 height 16
click at [259, 52] on link "Non-attending 48" at bounding box center [272, 47] width 67 height 32
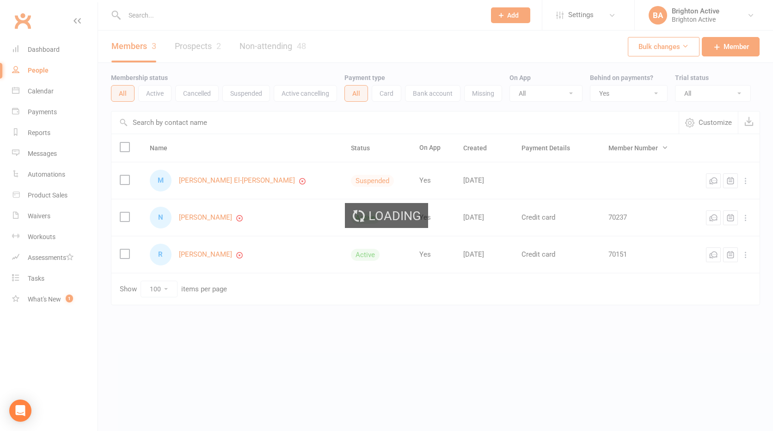
select select "true"
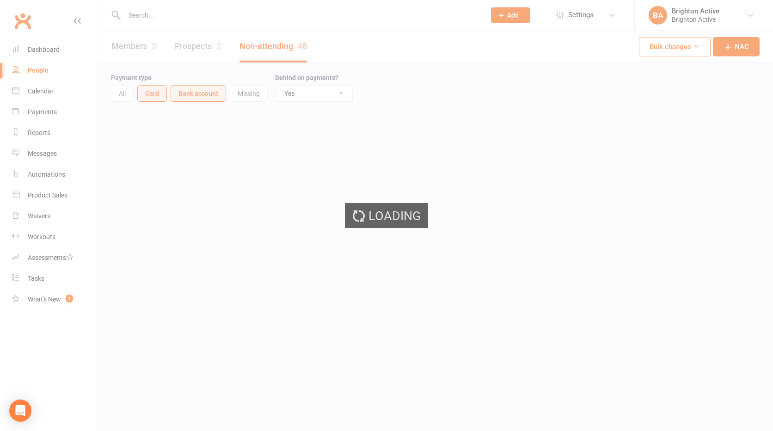
select select "100"
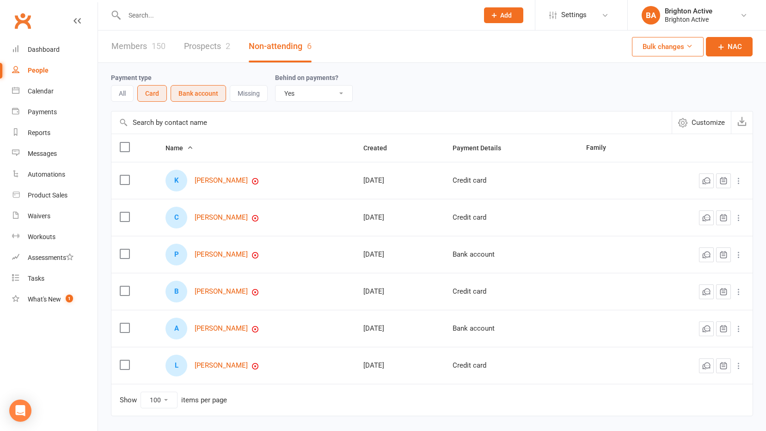
scroll to position [35, 0]
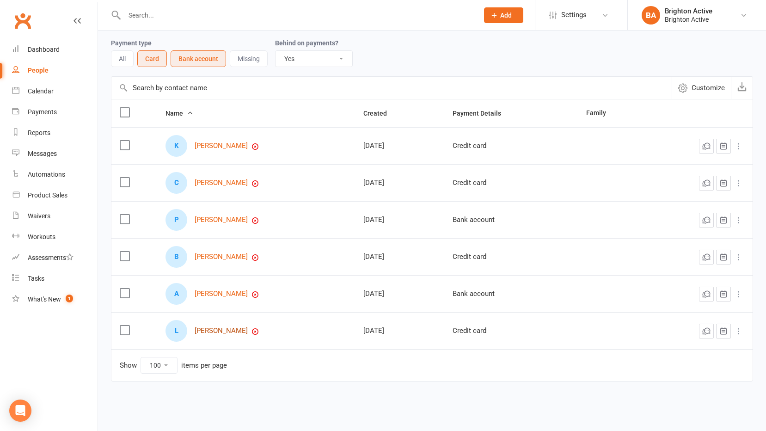
click at [230, 330] on link "[PERSON_NAME]" at bounding box center [221, 331] width 53 height 8
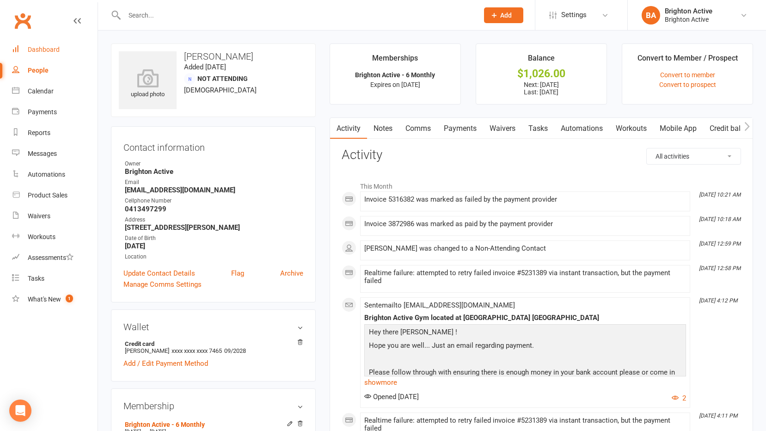
click at [41, 46] on div "Dashboard" at bounding box center [44, 49] width 32 height 7
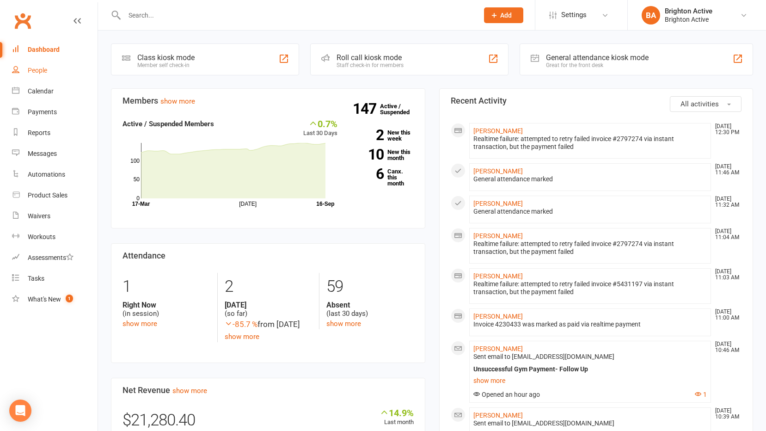
click at [46, 72] on div "People" at bounding box center [37, 70] width 19 height 7
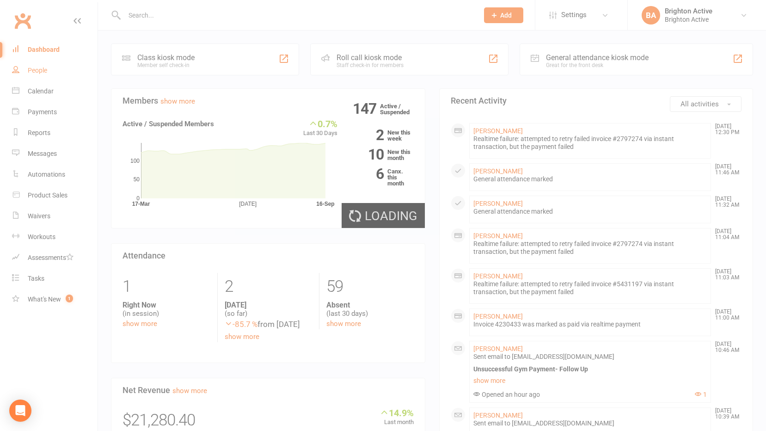
select select "true"
select select "100"
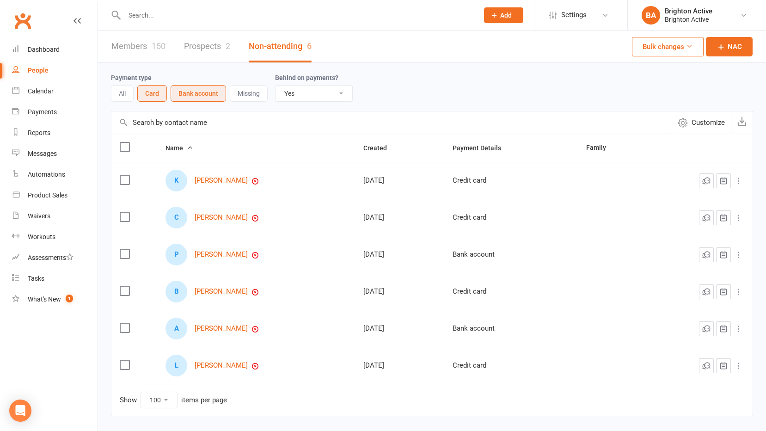
click at [241, 96] on button "Missing" at bounding box center [249, 93] width 38 height 17
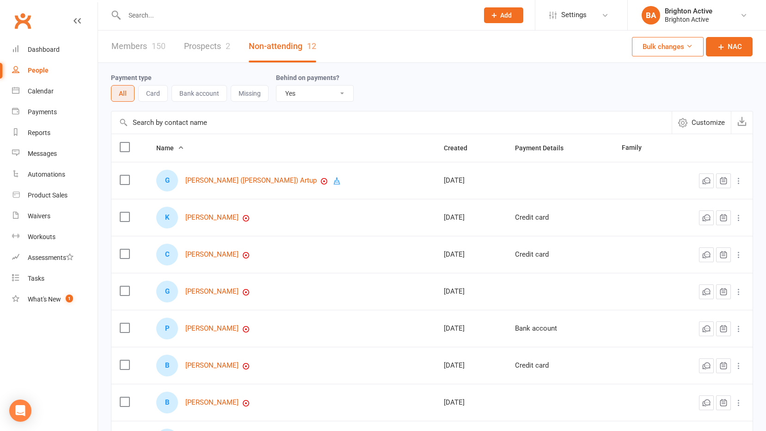
click at [160, 96] on button "Card" at bounding box center [153, 93] width 30 height 17
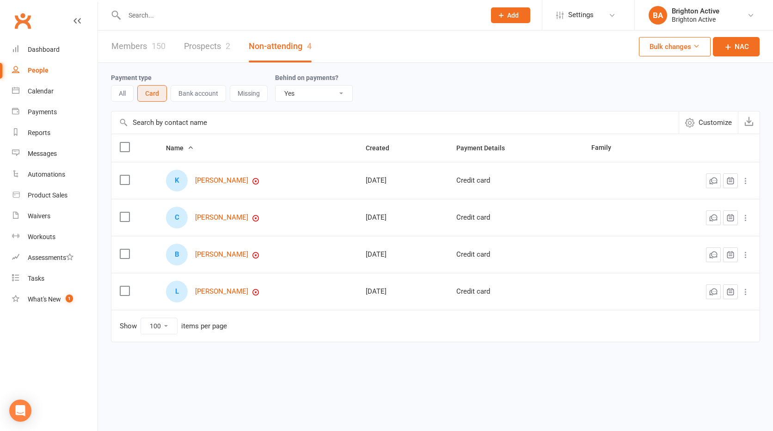
click at [216, 94] on button "Bank account" at bounding box center [198, 93] width 55 height 17
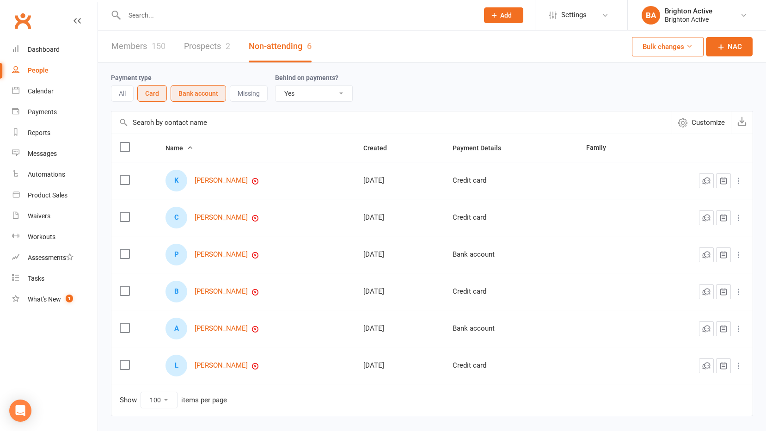
click at [258, 89] on button "Missing" at bounding box center [249, 93] width 38 height 17
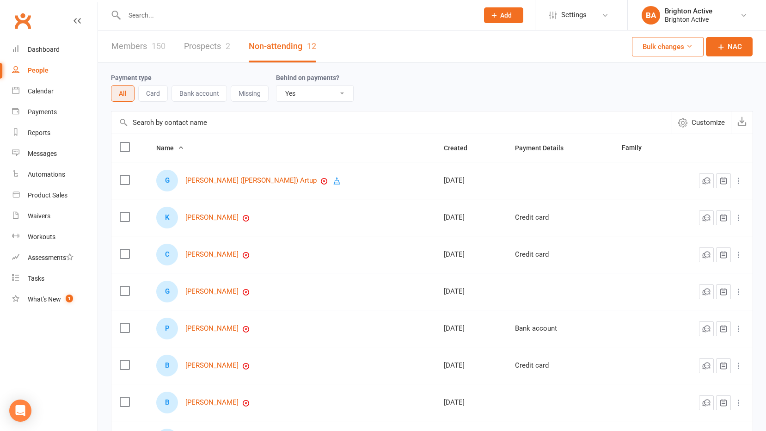
click at [126, 96] on button "All" at bounding box center [123, 93] width 24 height 17
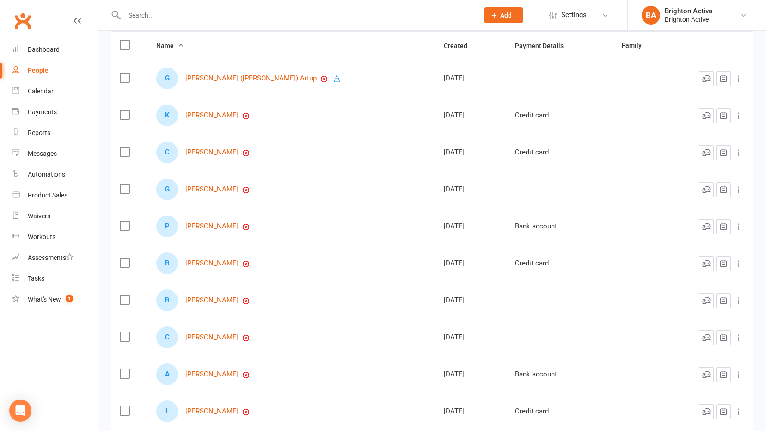
scroll to position [231, 0]
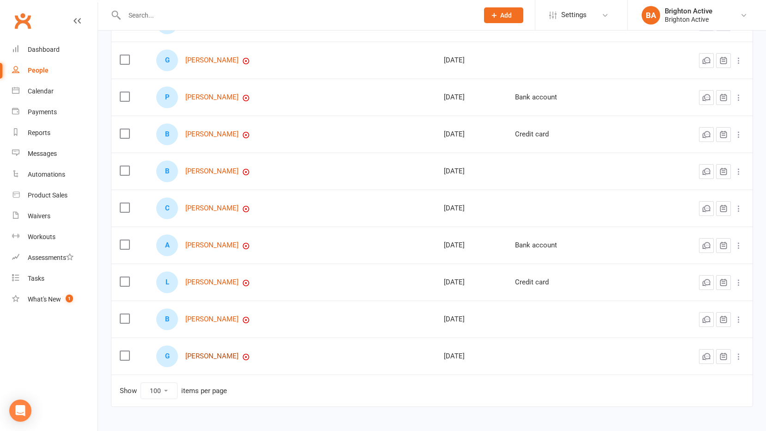
click at [196, 356] on link "[PERSON_NAME]" at bounding box center [211, 356] width 53 height 8
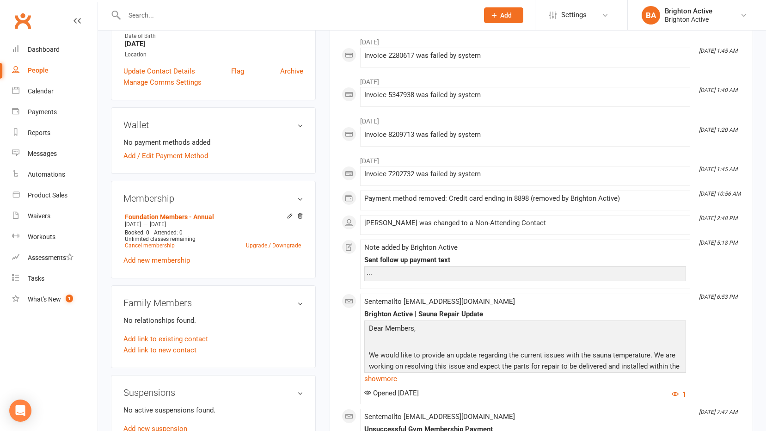
scroll to position [231, 0]
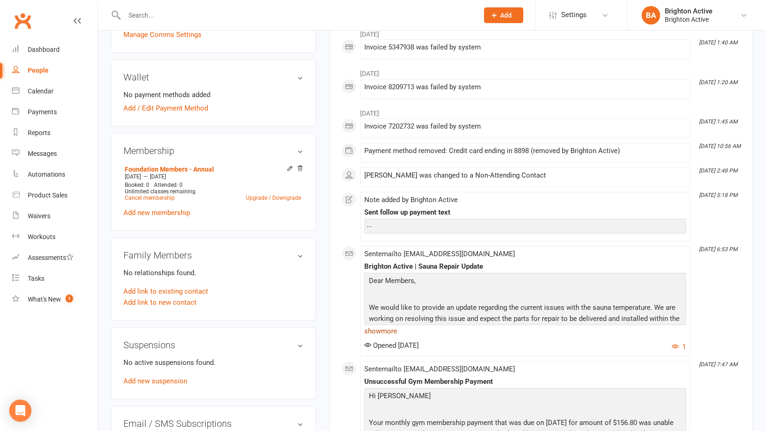
click at [389, 331] on link "show more" at bounding box center [525, 331] width 322 height 13
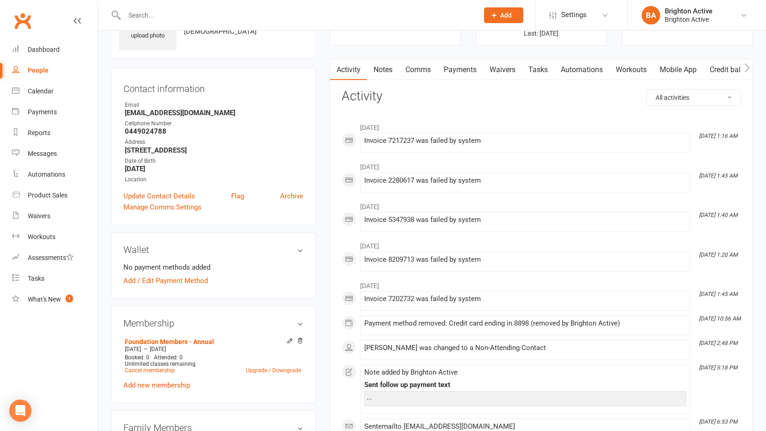
scroll to position [0, 0]
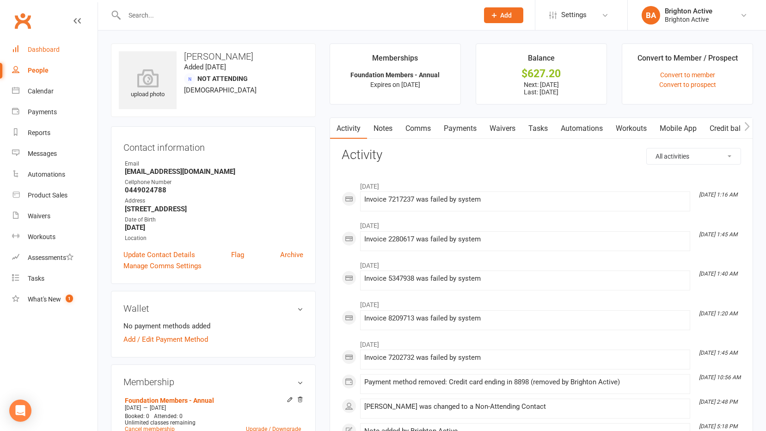
click at [45, 41] on link "Dashboard" at bounding box center [55, 49] width 86 height 21
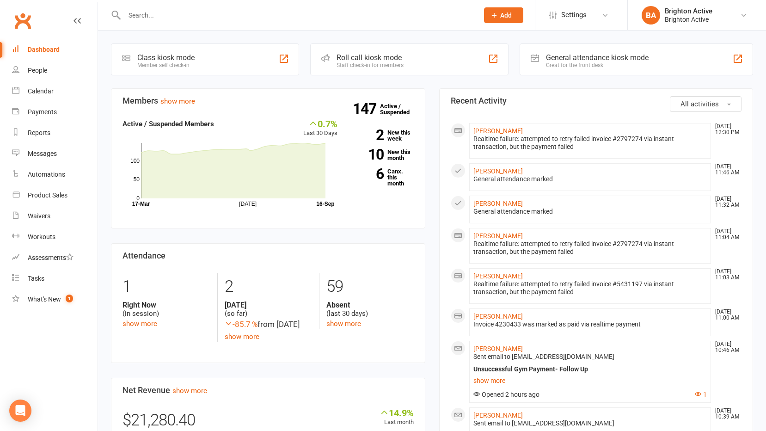
click at [554, 75] on div "General attendance kiosk mode Great for the front desk" at bounding box center [636, 59] width 233 height 32
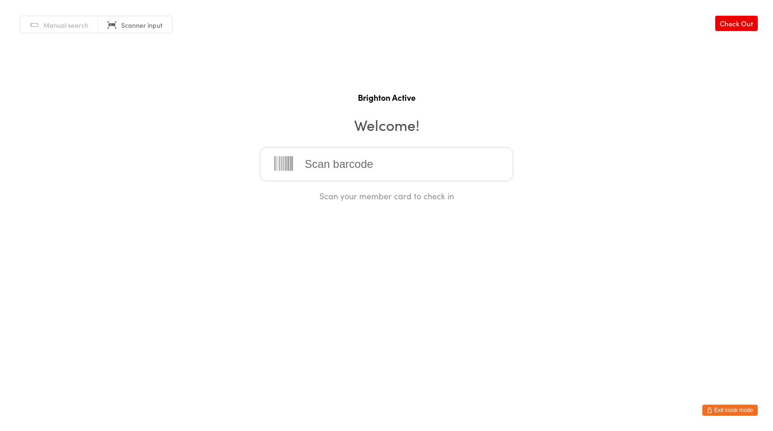
click at [734, 414] on button "Exit kiosk mode" at bounding box center [729, 410] width 55 height 11
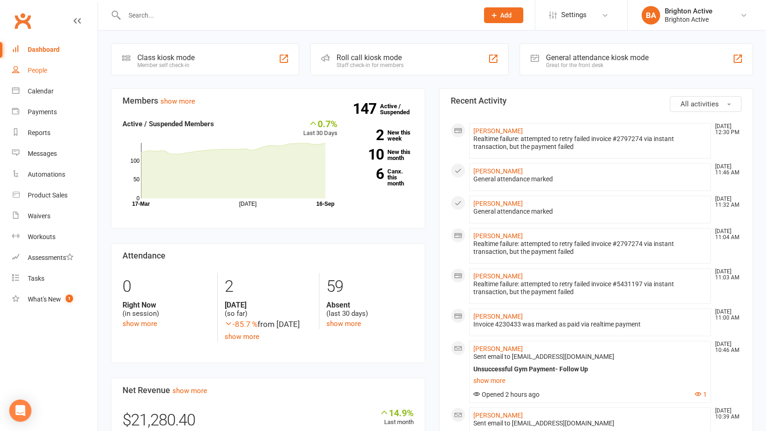
click at [62, 66] on link "People" at bounding box center [55, 70] width 86 height 21
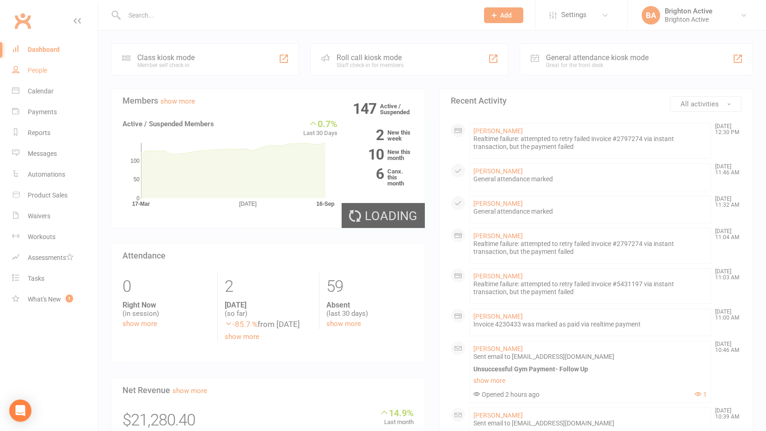
select select "true"
select select "100"
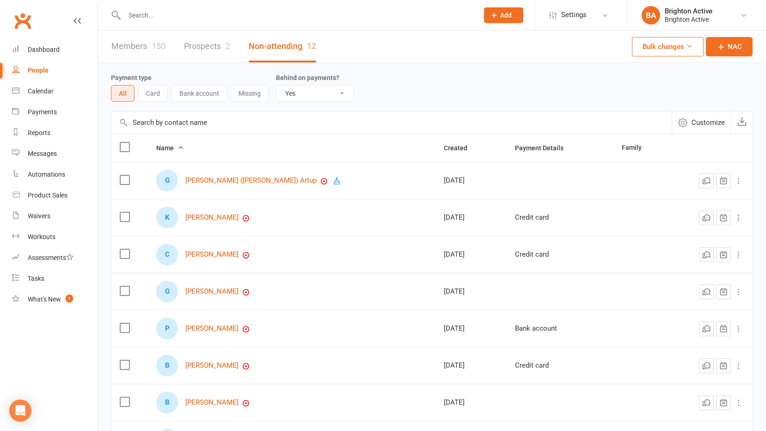
click at [151, 43] on link "Members 150" at bounding box center [138, 47] width 54 height 32
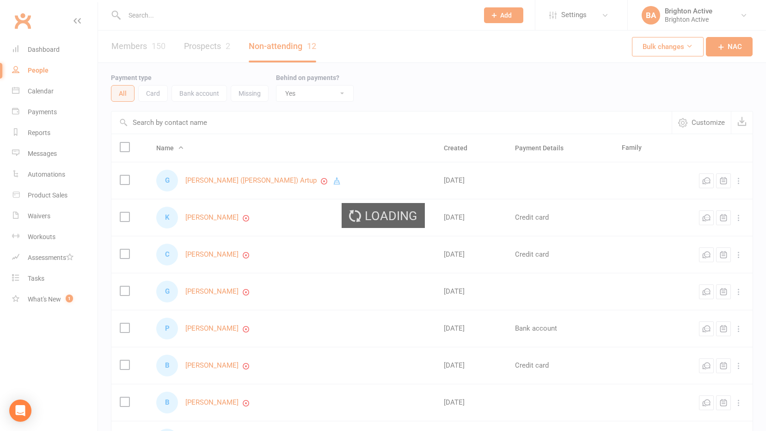
select select "true"
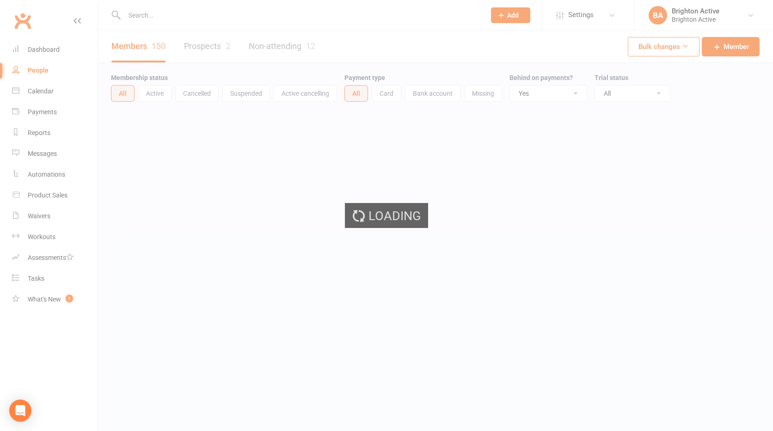
select select "100"
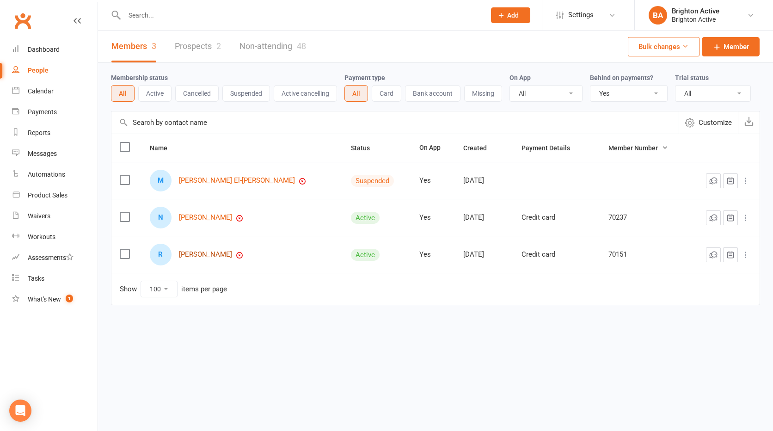
click at [191, 257] on link "[PERSON_NAME]" at bounding box center [205, 255] width 53 height 8
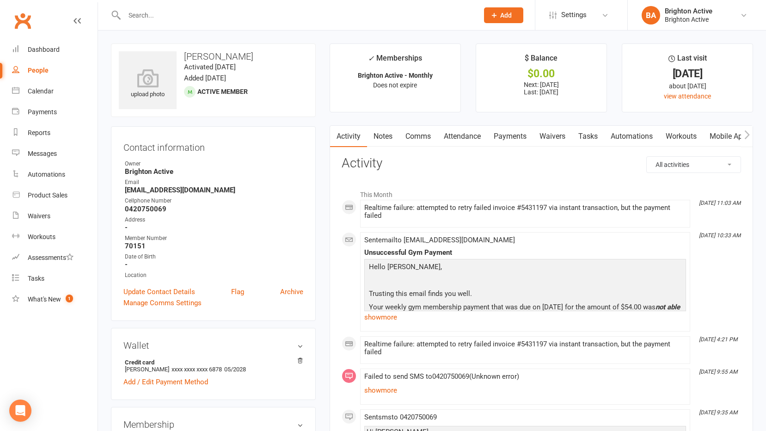
click at [503, 130] on link "Payments" at bounding box center [510, 136] width 46 height 21
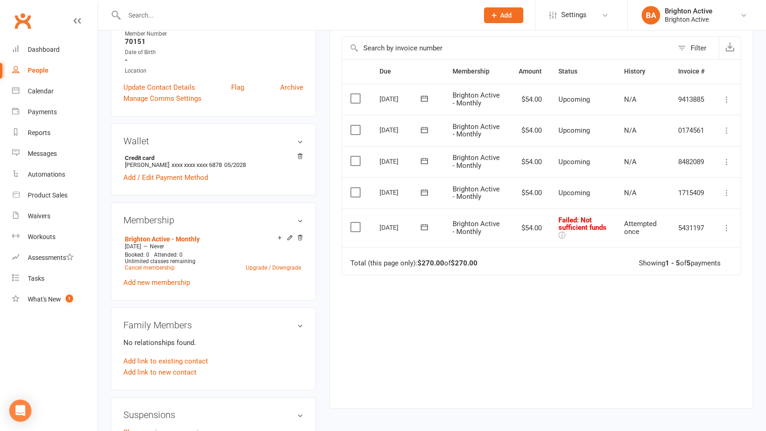
scroll to position [231, 0]
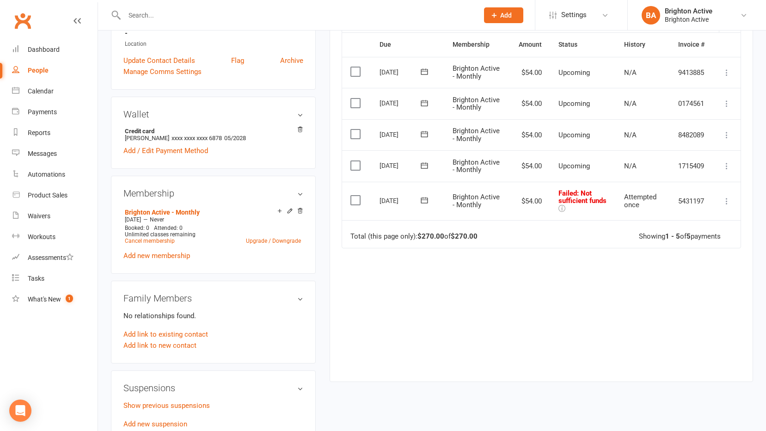
click at [724, 197] on icon at bounding box center [726, 200] width 9 height 9
click at [692, 279] on link "Skip" at bounding box center [686, 274] width 92 height 18
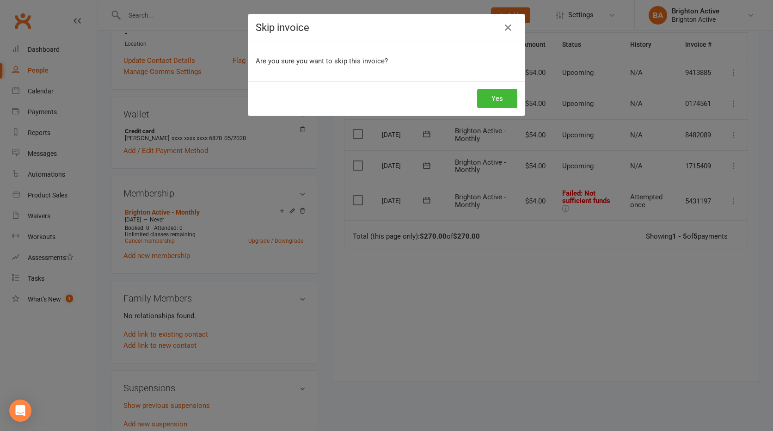
click at [507, 108] on div "Yes" at bounding box center [386, 98] width 276 height 34
click at [503, 106] on button "Yes" at bounding box center [497, 98] width 40 height 19
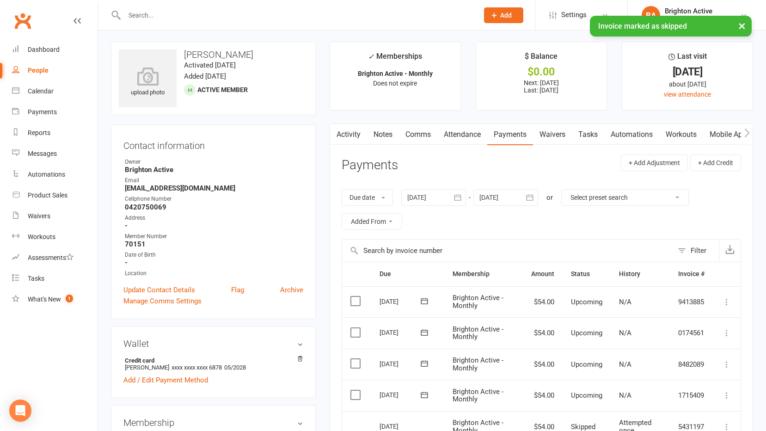
scroll to position [0, 0]
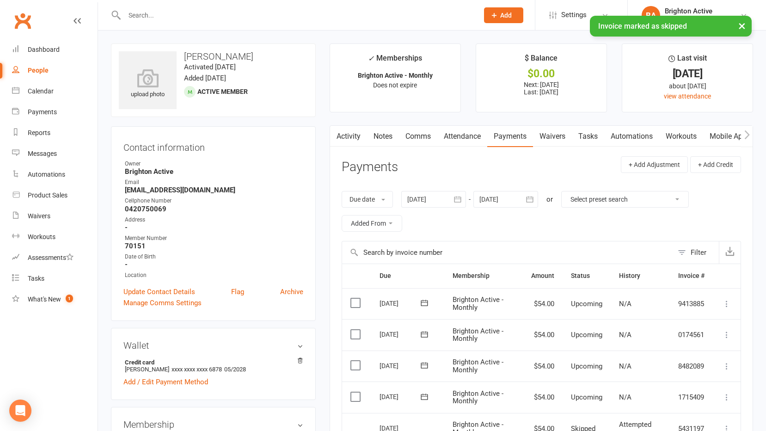
click at [376, 139] on link "Notes" at bounding box center [383, 136] width 32 height 21
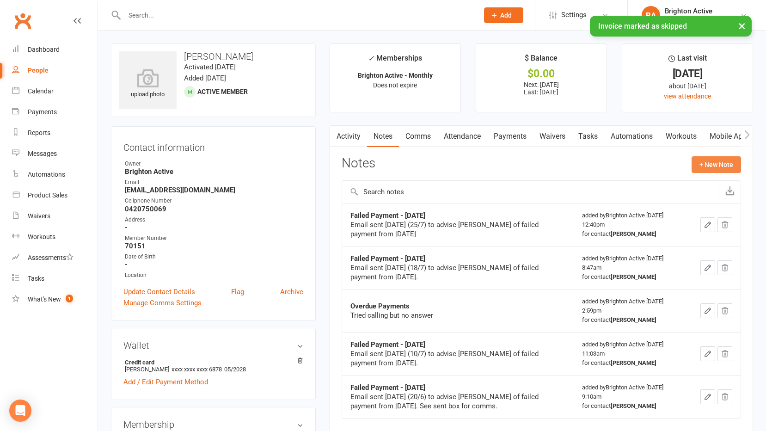
click at [724, 168] on button "+ New Note" at bounding box center [716, 164] width 49 height 17
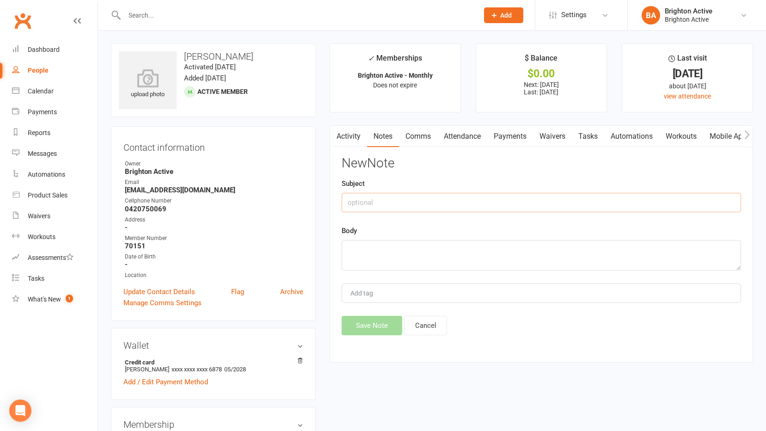
click at [470, 202] on input "text" at bounding box center [541, 202] width 399 height 19
type input "R"
click at [434, 248] on textarea at bounding box center [541, 255] width 399 height 31
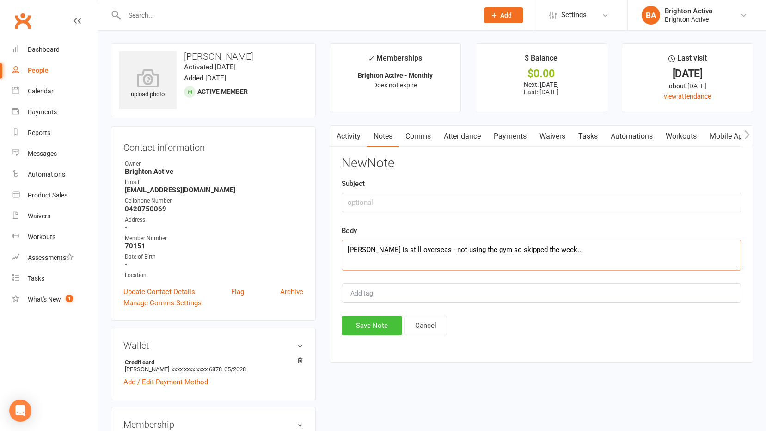
type textarea "[PERSON_NAME] is still overseas - not using the gym so skipped the week..."
click at [384, 323] on button "Save Note" at bounding box center [372, 325] width 61 height 19
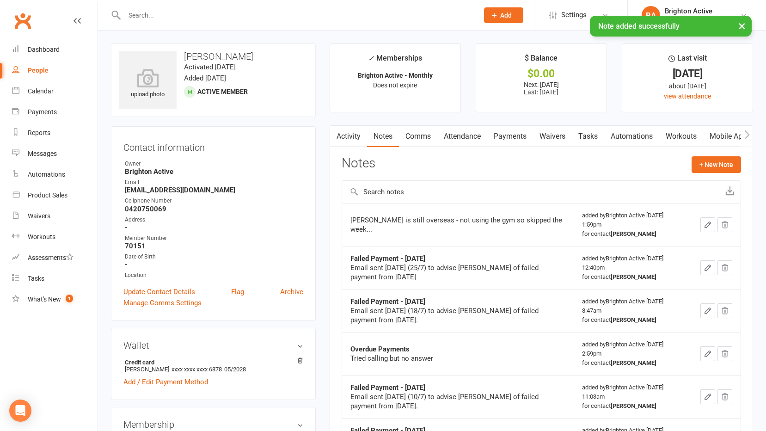
click at [520, 131] on link "Payments" at bounding box center [510, 136] width 46 height 21
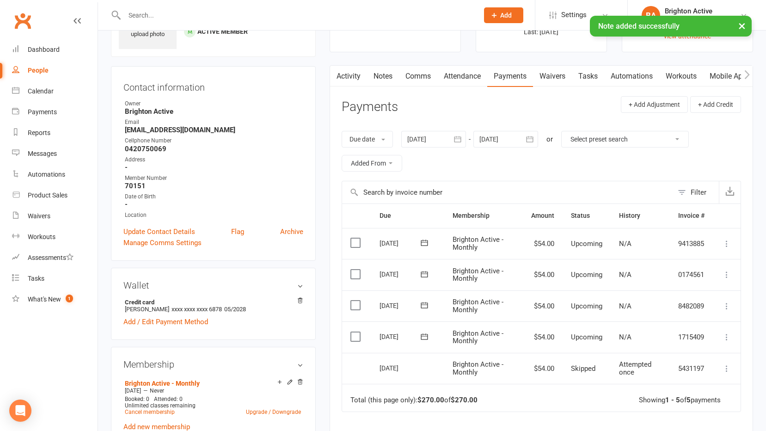
scroll to position [46, 0]
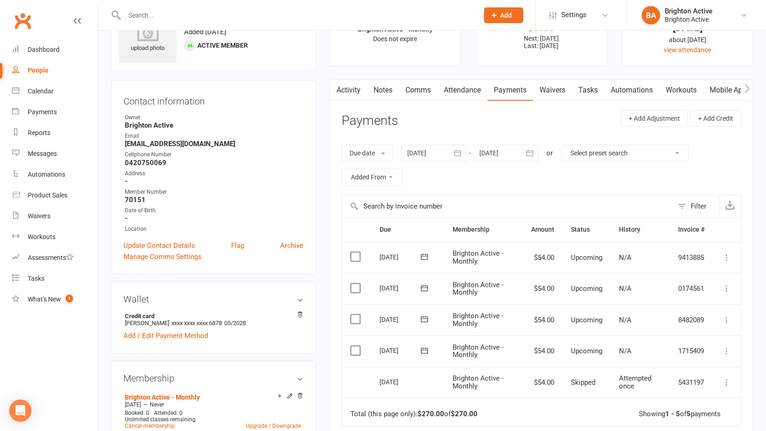
click at [445, 153] on div at bounding box center [433, 153] width 65 height 17
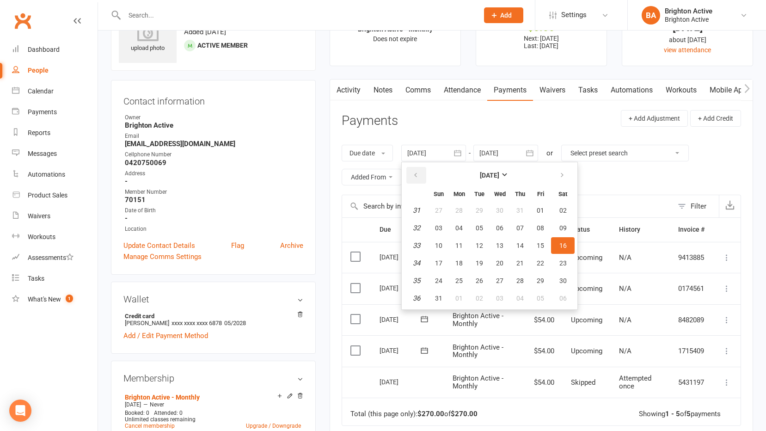
click at [422, 177] on button "button" at bounding box center [416, 175] width 20 height 17
click at [456, 262] on button "23" at bounding box center [458, 263] width 19 height 17
type input "[DATE]"
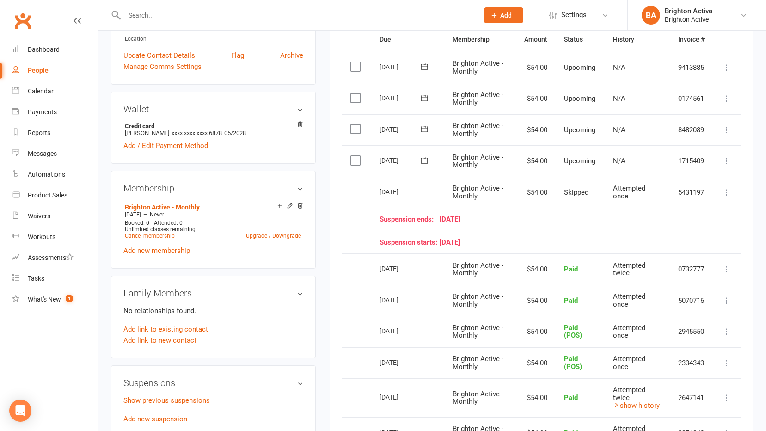
scroll to position [231, 0]
